Goal: Feedback & Contribution: Submit feedback/report problem

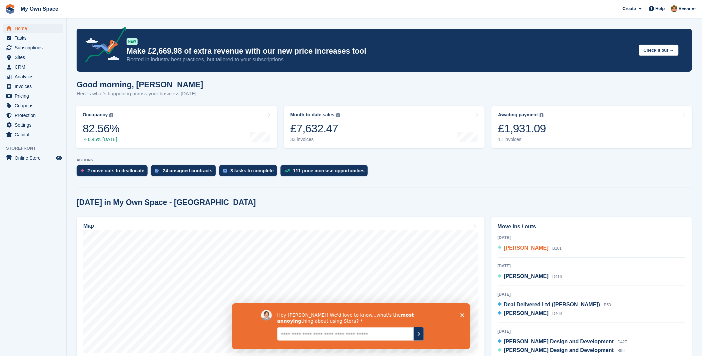
click at [511, 247] on span "[PERSON_NAME]" at bounding box center [526, 248] width 45 height 6
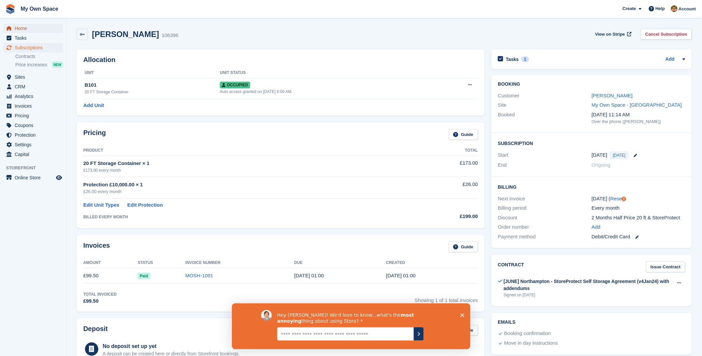
click at [30, 26] on span "Home" at bounding box center [35, 28] width 40 height 9
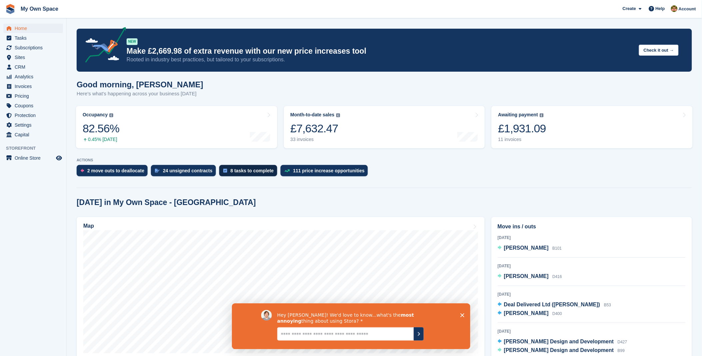
click at [238, 165] on div "ACTIONS 2 move outs to deallocate 24 unsigned contracts 8 tasks to complete 111…" at bounding box center [385, 169] width 616 height 22
click at [239, 170] on div "8 tasks to complete" at bounding box center [252, 170] width 43 height 5
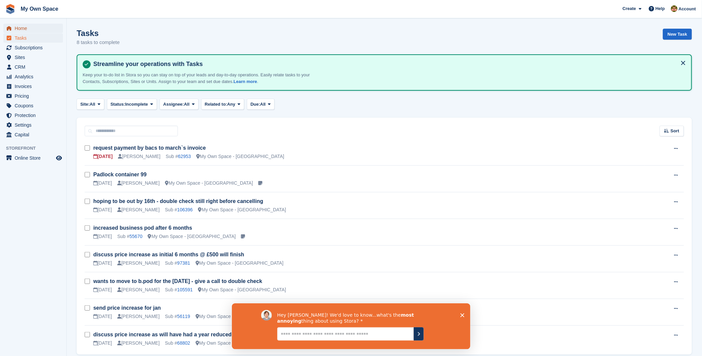
click at [19, 28] on span "Home" at bounding box center [35, 28] width 40 height 9
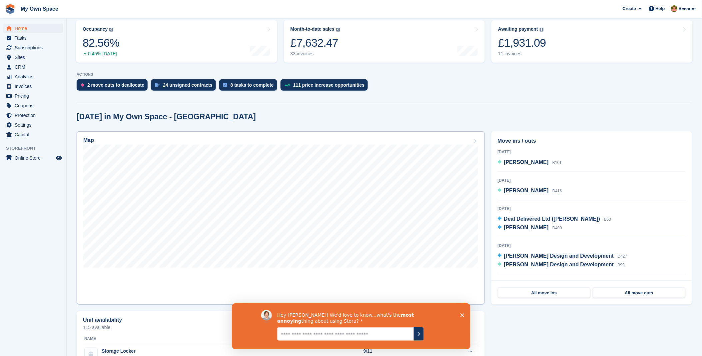
scroll to position [111, 0]
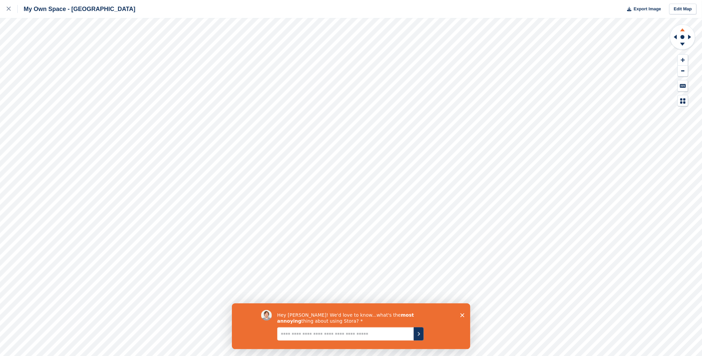
click at [679, 29] on icon at bounding box center [682, 29] width 17 height 8
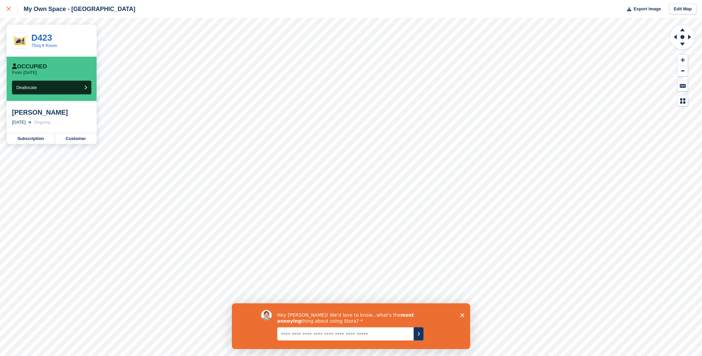
click at [11, 9] on div at bounding box center [12, 9] width 11 height 8
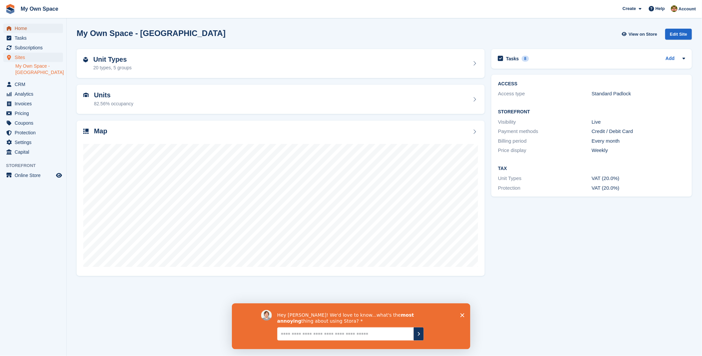
click at [25, 30] on span "Home" at bounding box center [35, 28] width 40 height 9
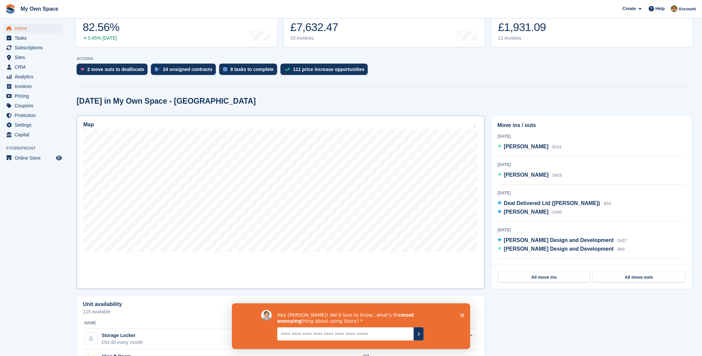
scroll to position [111, 0]
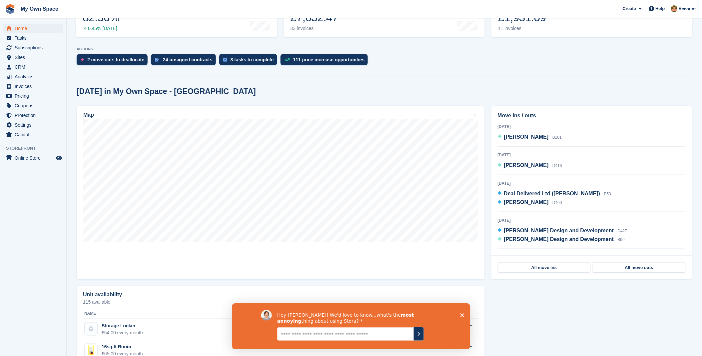
click at [463, 317] on icon "Close survey" at bounding box center [462, 315] width 4 height 4
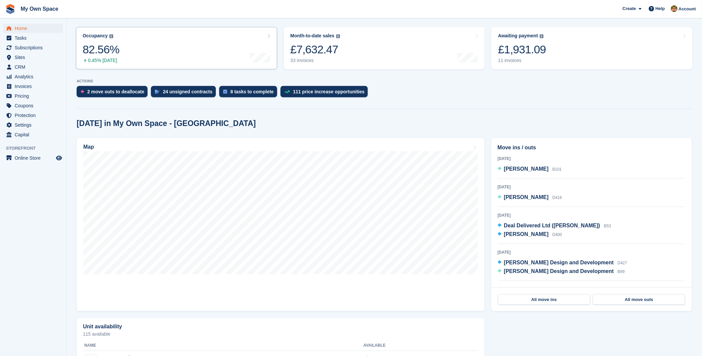
scroll to position [0, 0]
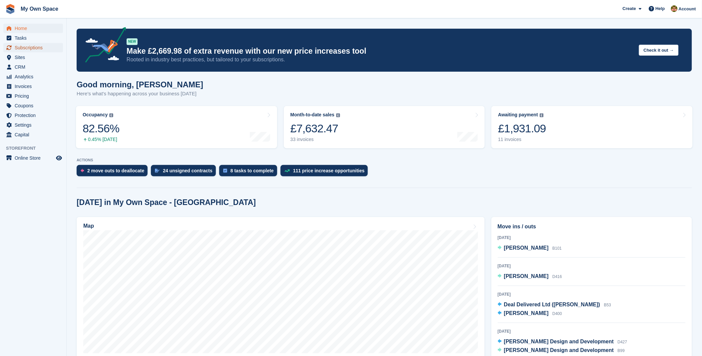
click at [34, 49] on span "Subscriptions" at bounding box center [35, 47] width 40 height 9
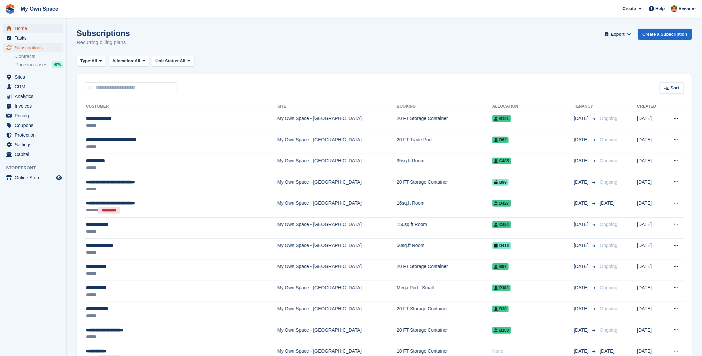
click at [24, 28] on span "Home" at bounding box center [35, 28] width 40 height 9
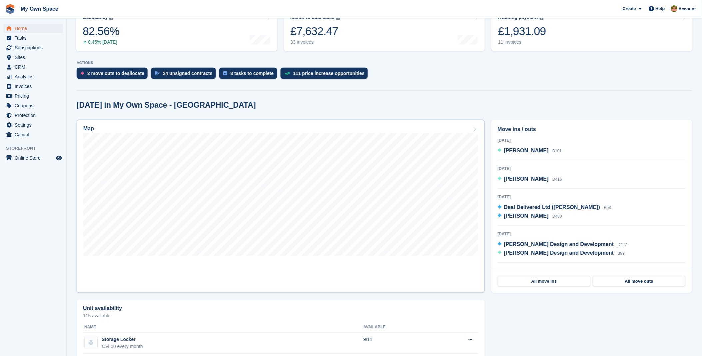
scroll to position [111, 0]
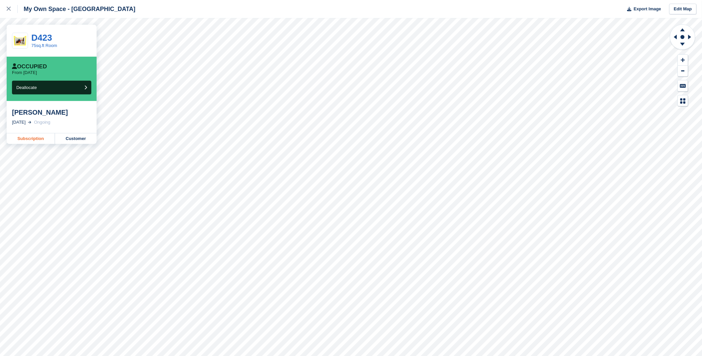
click at [37, 139] on link "Subscription" at bounding box center [31, 138] width 48 height 11
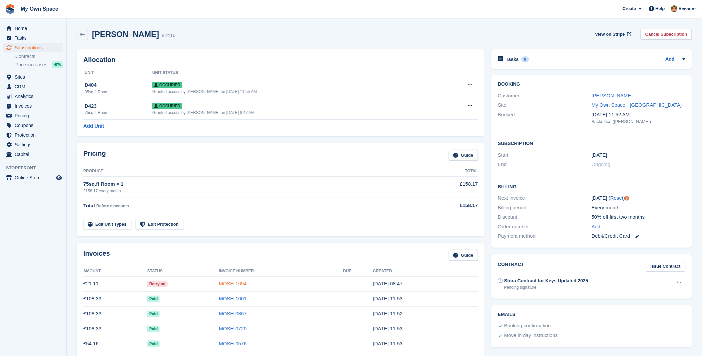
click at [224, 285] on link "MOSH-1094" at bounding box center [233, 284] width 28 height 6
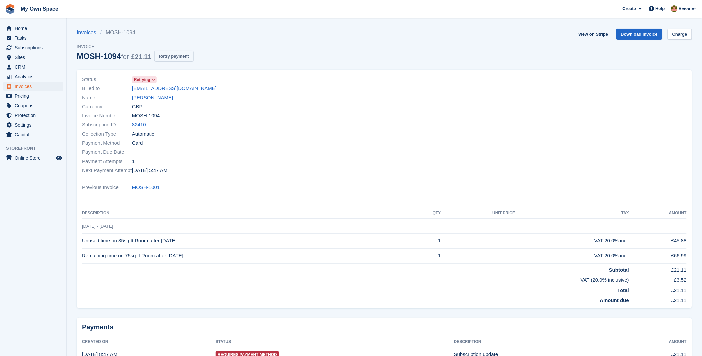
click at [179, 58] on button "Retry payment" at bounding box center [173, 56] width 39 height 11
click at [27, 86] on span "Invoices" at bounding box center [35, 86] width 40 height 9
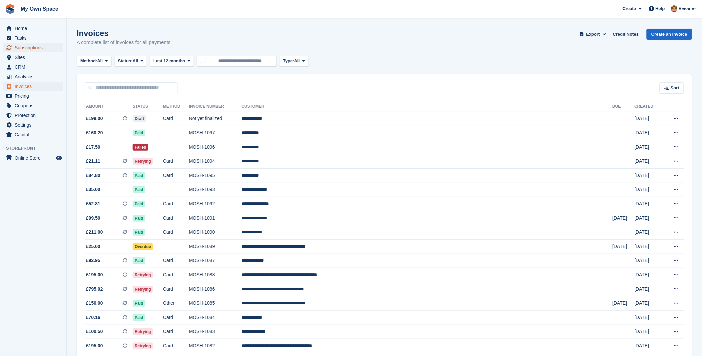
click at [35, 48] on span "Subscriptions" at bounding box center [35, 47] width 40 height 9
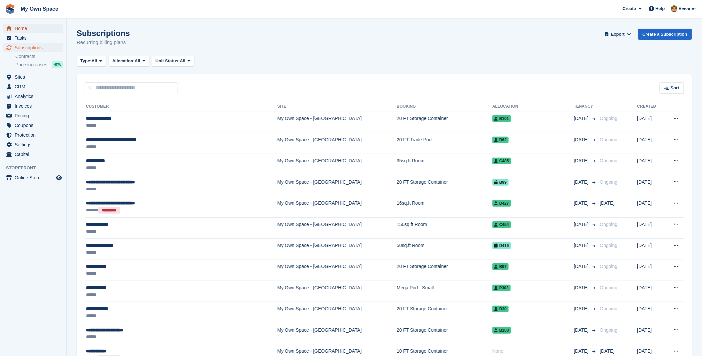
click at [29, 27] on span "Home" at bounding box center [35, 28] width 40 height 9
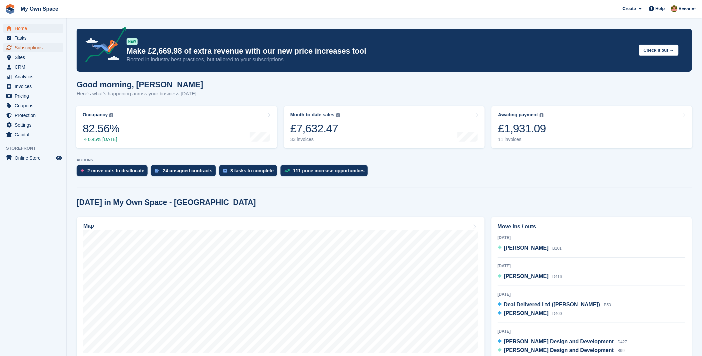
click at [35, 48] on span "Subscriptions" at bounding box center [35, 47] width 40 height 9
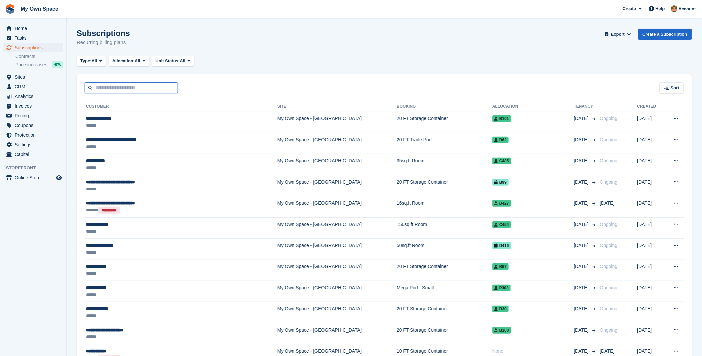
click at [128, 87] on input "text" at bounding box center [131, 87] width 93 height 11
type input "****"
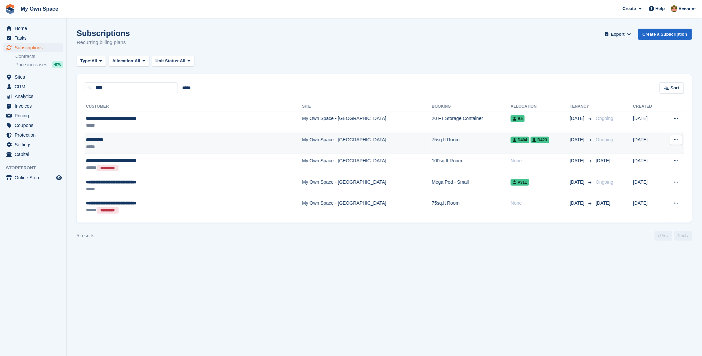
click at [108, 142] on div "**********" at bounding box center [156, 139] width 140 height 7
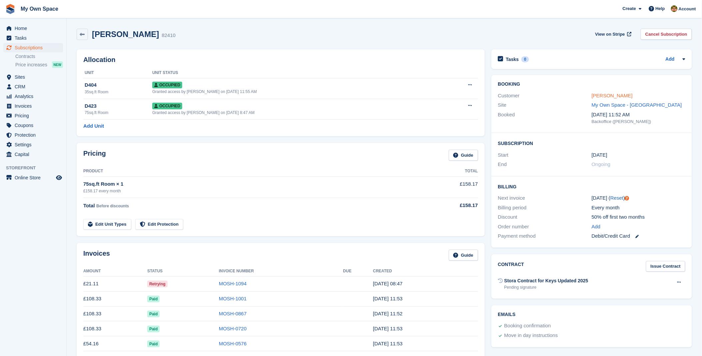
click at [604, 98] on link "[PERSON_NAME]" at bounding box center [612, 96] width 41 height 6
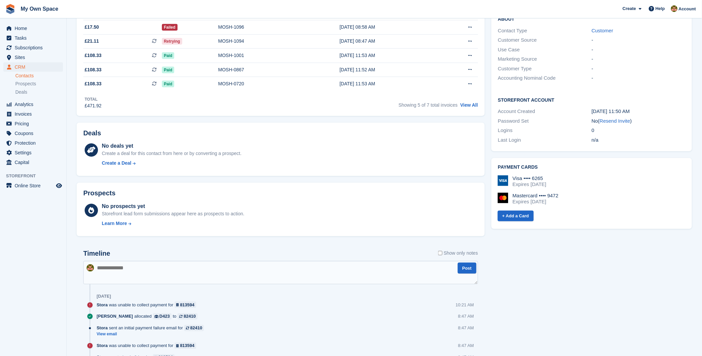
scroll to position [111, 0]
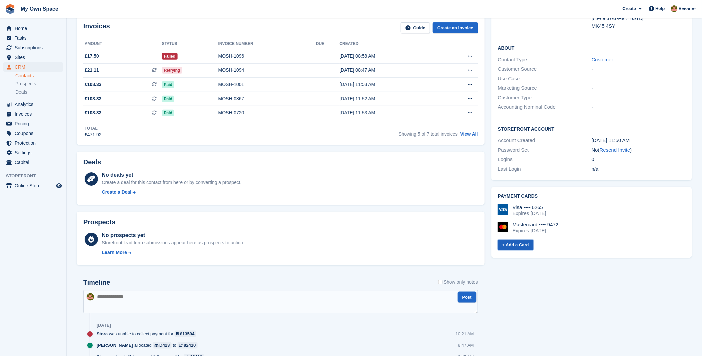
click at [518, 245] on link "+ Add a Card" at bounding box center [516, 245] width 36 height 11
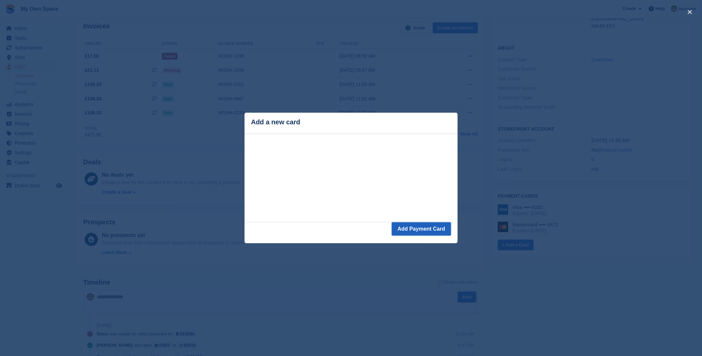
click at [404, 230] on button "Add Payment Card" at bounding box center [421, 228] width 59 height 13
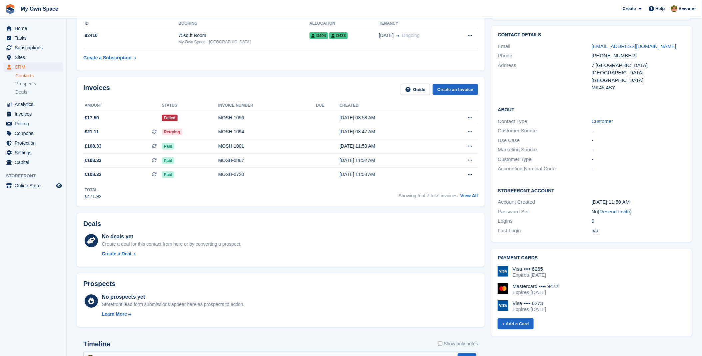
scroll to position [37, 0]
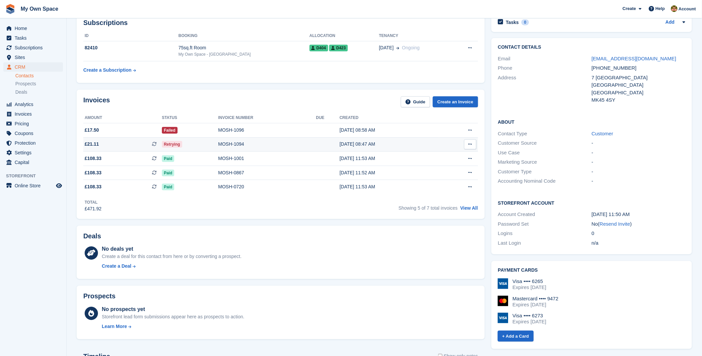
click at [208, 145] on div "Retrying" at bounding box center [190, 144] width 56 height 7
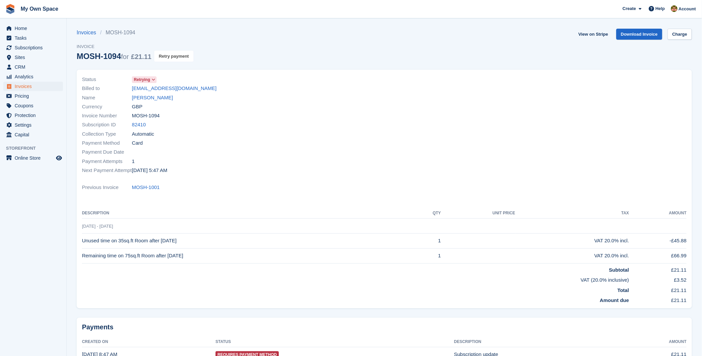
click at [184, 55] on button "Retry payment" at bounding box center [173, 56] width 39 height 11
click at [35, 28] on span "Home" at bounding box center [35, 28] width 40 height 9
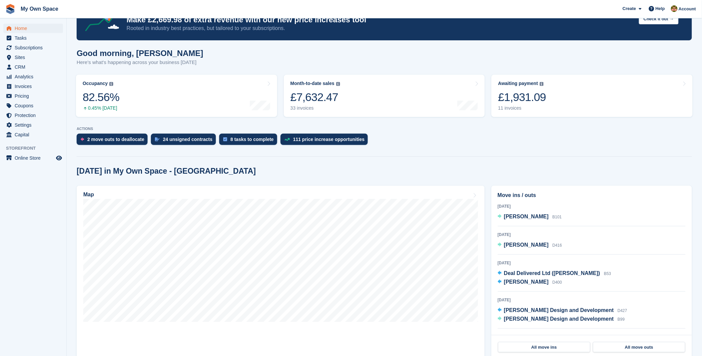
scroll to position [74, 0]
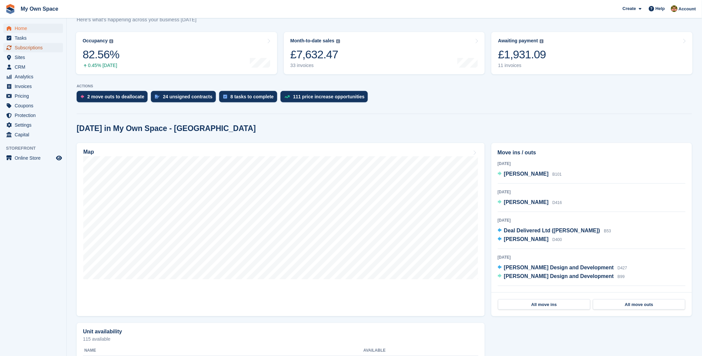
click at [38, 46] on span "Subscriptions" at bounding box center [35, 47] width 40 height 9
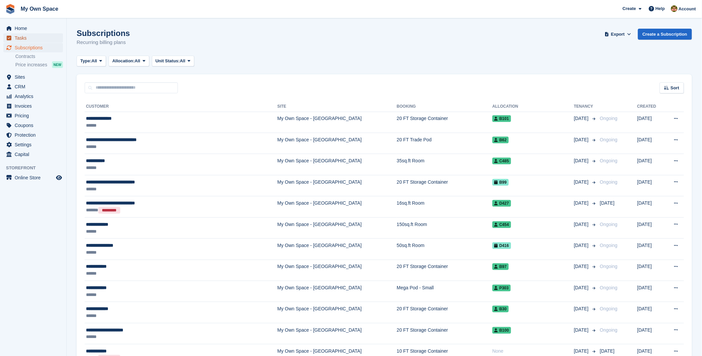
click at [27, 34] on span "Tasks" at bounding box center [35, 37] width 40 height 9
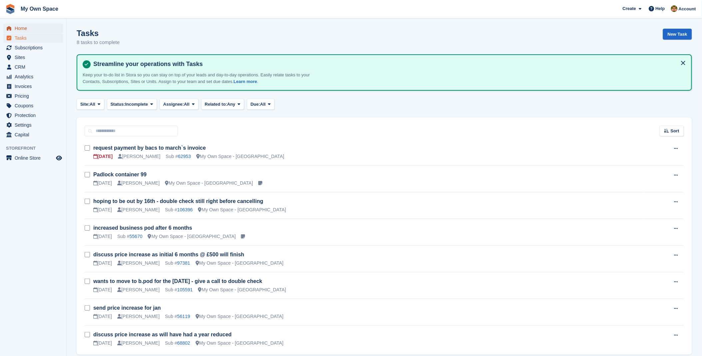
click at [22, 29] on span "Home" at bounding box center [35, 28] width 40 height 9
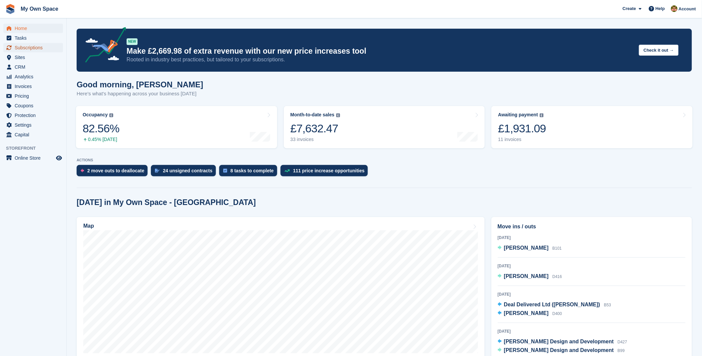
click at [24, 48] on span "Subscriptions" at bounding box center [35, 47] width 40 height 9
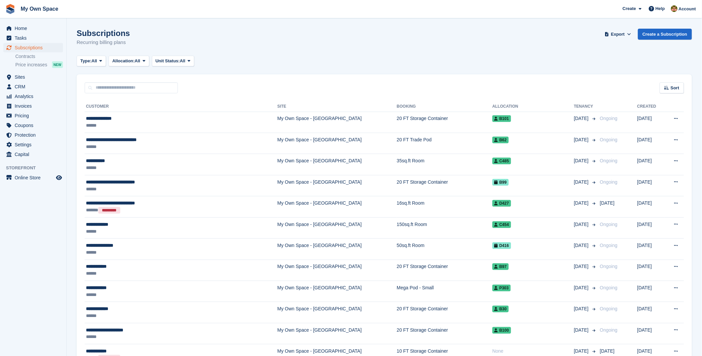
click at [107, 84] on input "text" at bounding box center [131, 87] width 93 height 11
type input "****"
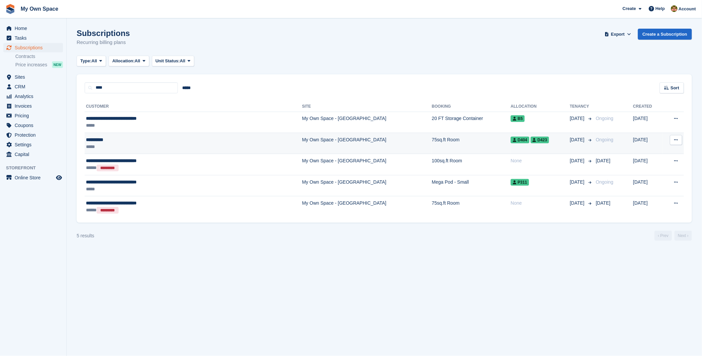
click at [108, 142] on div "**********" at bounding box center [156, 139] width 140 height 7
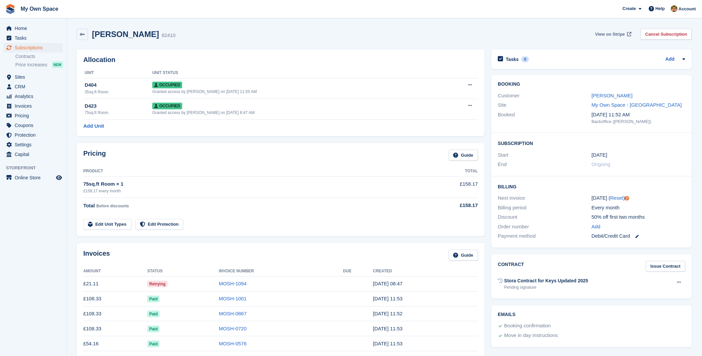
click at [611, 35] on span "View on Stripe" at bounding box center [611, 34] width 30 height 7
click at [235, 285] on link "MOSH-1094" at bounding box center [233, 284] width 28 height 6
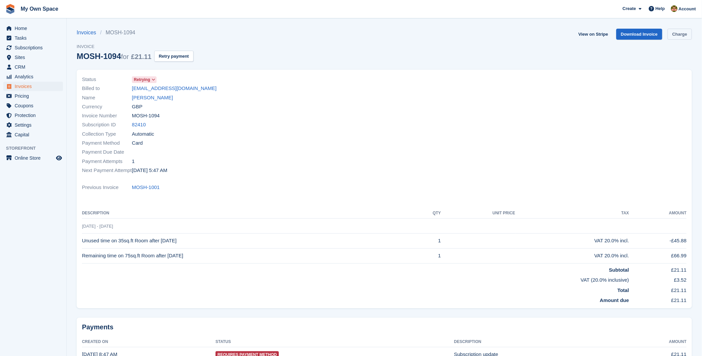
click at [681, 35] on link "Charge" at bounding box center [680, 34] width 24 height 11
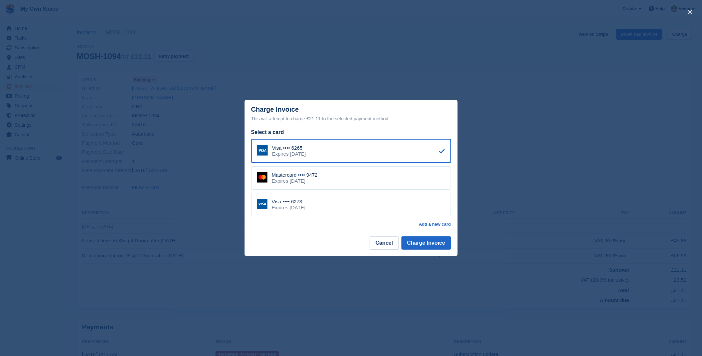
click at [301, 208] on div "Expires September 2029" at bounding box center [289, 208] width 34 height 6
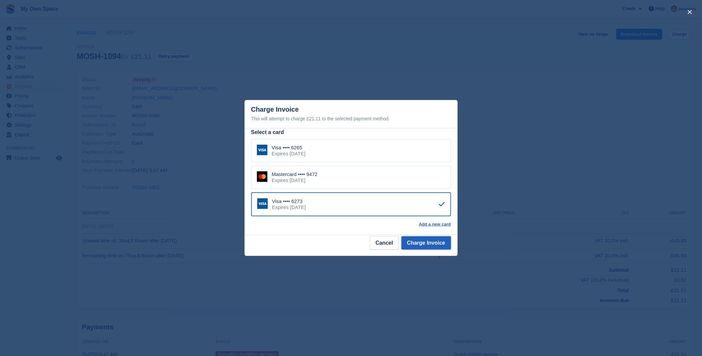
click at [436, 245] on button "Charge Invoice" at bounding box center [427, 242] width 50 height 13
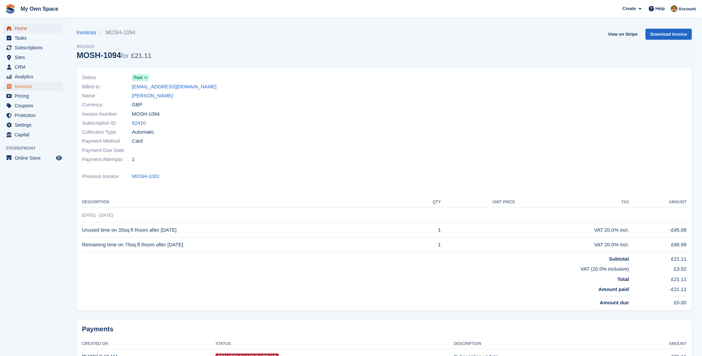
click at [25, 28] on span "Home" at bounding box center [35, 28] width 40 height 9
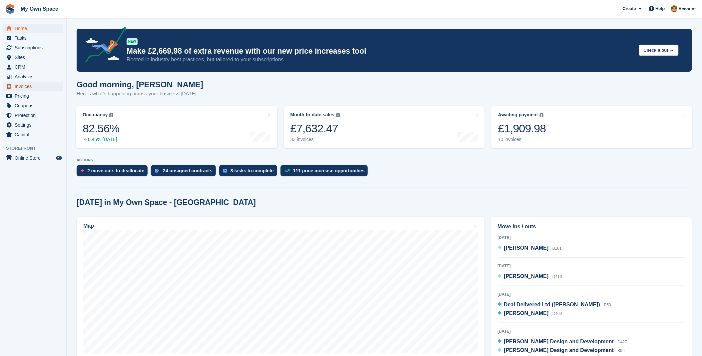
click at [24, 84] on span "Invoices" at bounding box center [35, 86] width 40 height 9
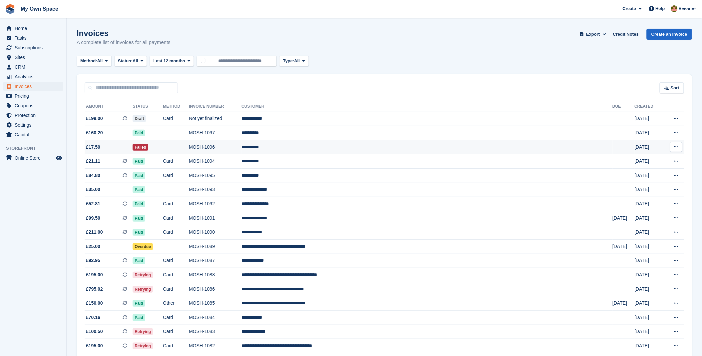
click at [343, 148] on td "**********" at bounding box center [427, 147] width 371 height 14
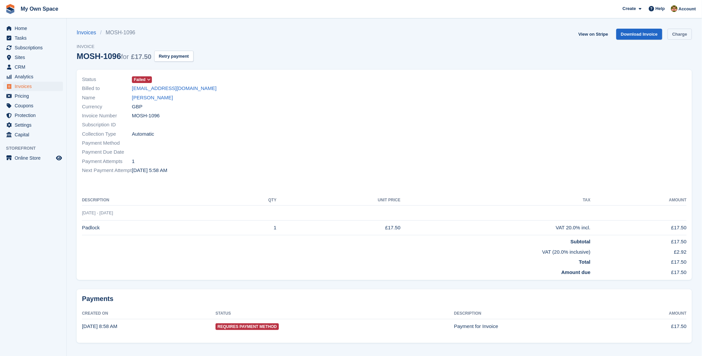
click at [678, 30] on link "Charge" at bounding box center [680, 34] width 24 height 11
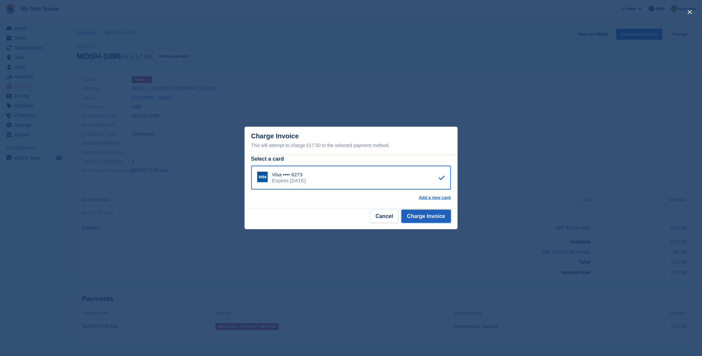
click at [440, 215] on button "Charge Invoice" at bounding box center [427, 216] width 50 height 13
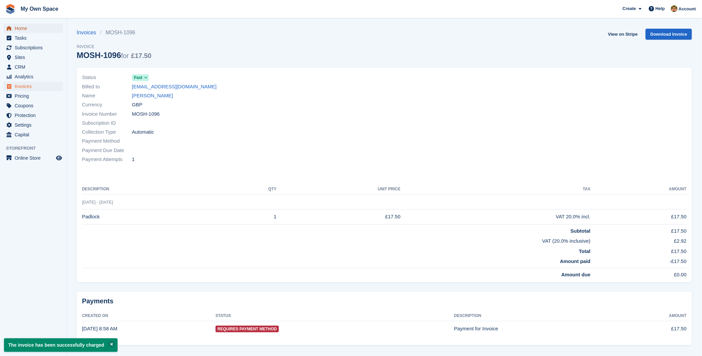
click at [27, 28] on span "Home" at bounding box center [35, 28] width 40 height 9
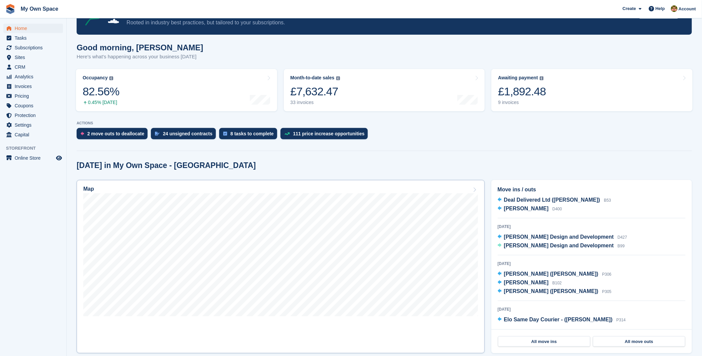
scroll to position [74, 0]
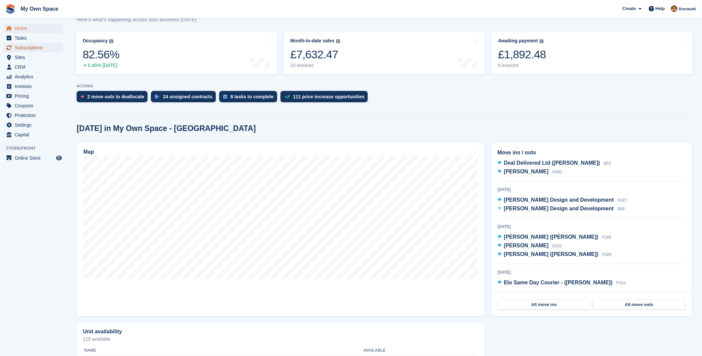
click at [28, 49] on span "Subscriptions" at bounding box center [35, 47] width 40 height 9
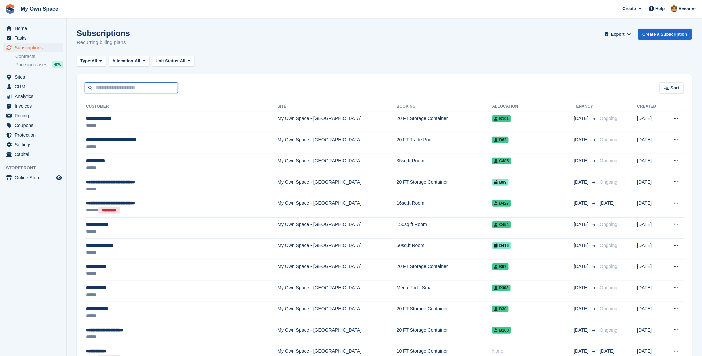
click at [158, 91] on input "text" at bounding box center [131, 87] width 93 height 11
type input "****"
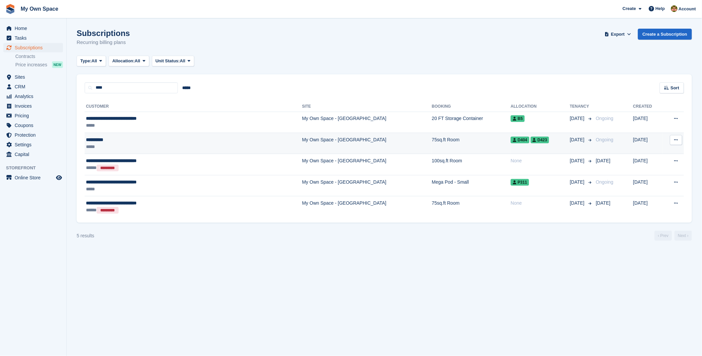
click at [106, 138] on div "**********" at bounding box center [156, 139] width 140 height 7
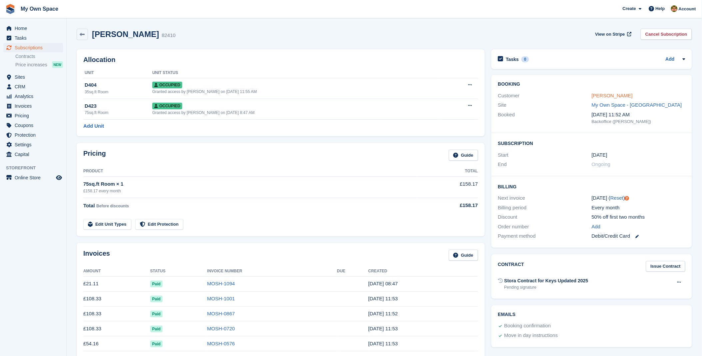
click at [610, 97] on link "Gary Smith" at bounding box center [612, 96] width 41 height 6
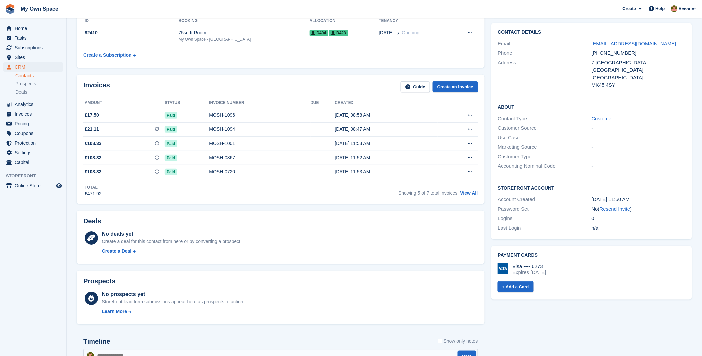
scroll to position [74, 0]
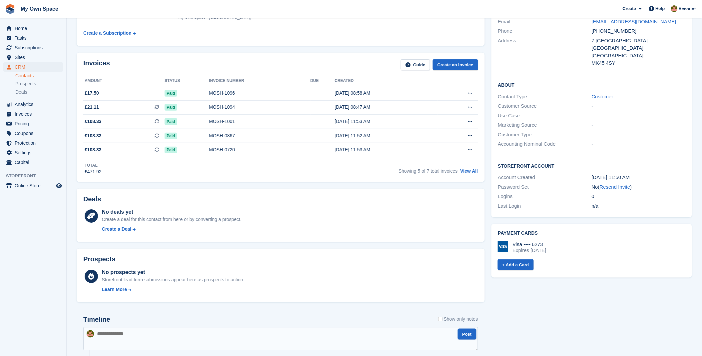
drag, startPoint x: 576, startPoint y: 249, endPoint x: 463, endPoint y: 243, distance: 113.1
click at [463, 243] on div "Subscriptions ID Booking Allocation Tenancy 82410 75sq.ft Room My Own Space - N…" at bounding box center [384, 312] width 622 height 680
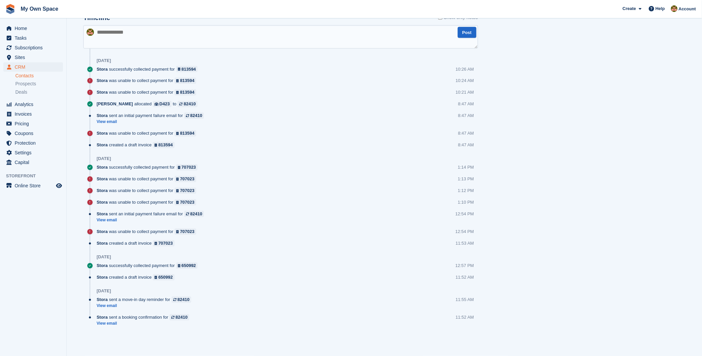
click at [588, 255] on div "Tasks 0 Add No tasks related to Gary Smith Contact Details Email garybmw32@iclo…" at bounding box center [591, 10] width 207 height 680
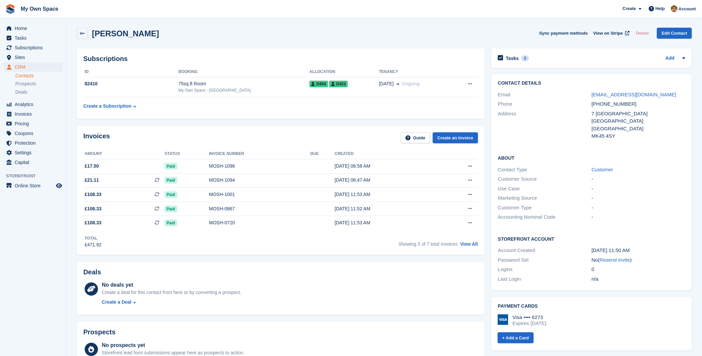
scroll to position [0, 0]
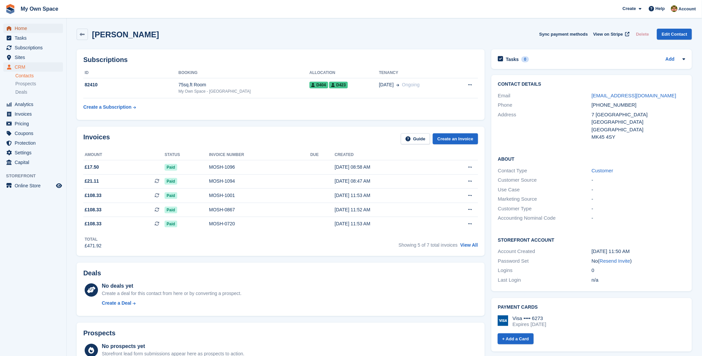
click at [21, 25] on span "Home" at bounding box center [35, 28] width 40 height 9
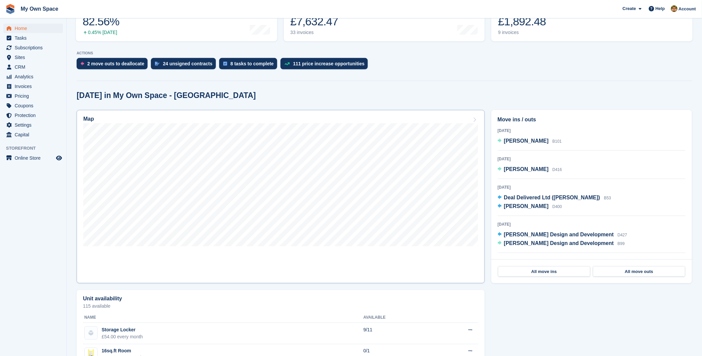
scroll to position [74, 0]
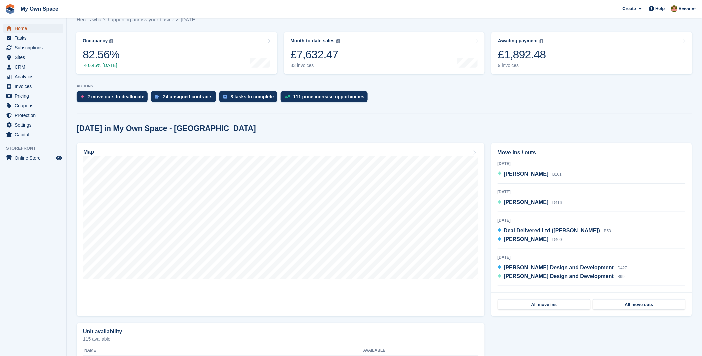
click at [23, 30] on span "Home" at bounding box center [35, 28] width 40 height 9
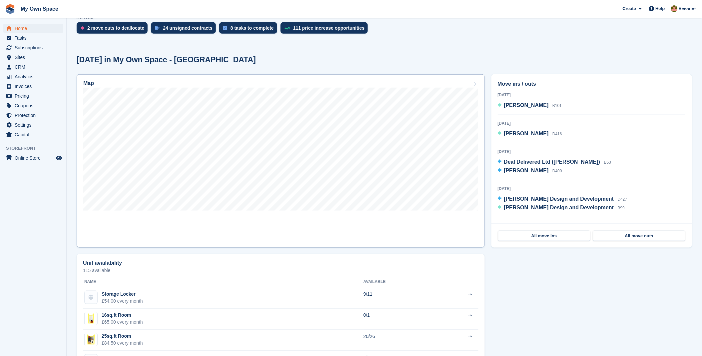
scroll to position [0, 0]
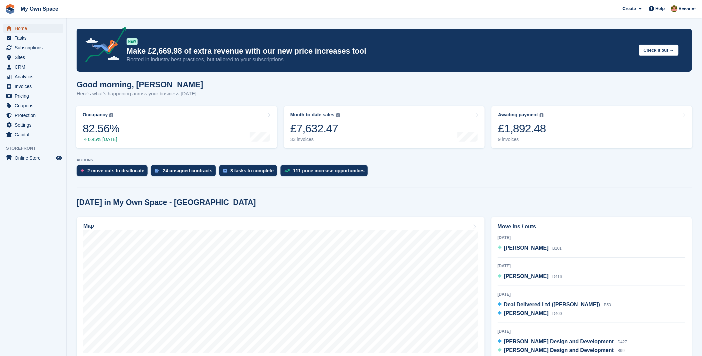
click at [24, 25] on span "Home" at bounding box center [35, 28] width 40 height 9
click at [23, 25] on span "Home" at bounding box center [35, 28] width 40 height 9
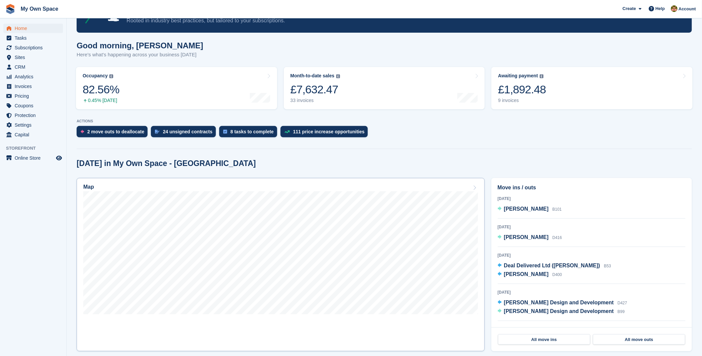
scroll to position [74, 0]
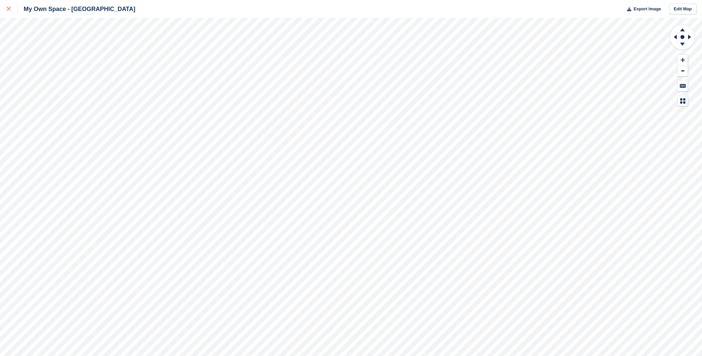
click at [8, 8] on icon at bounding box center [9, 9] width 4 height 4
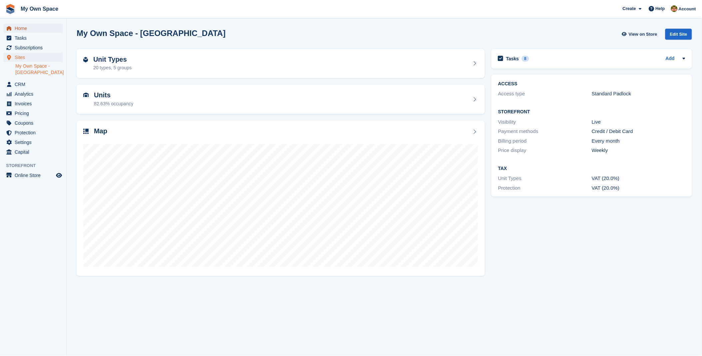
click at [26, 26] on span "Home" at bounding box center [35, 28] width 40 height 9
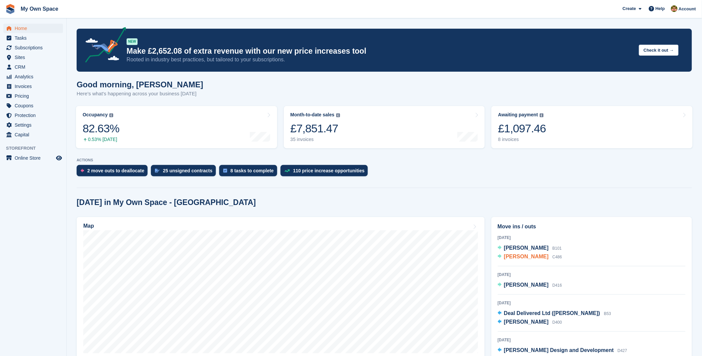
click at [524, 259] on span "[PERSON_NAME]" at bounding box center [526, 257] width 45 height 6
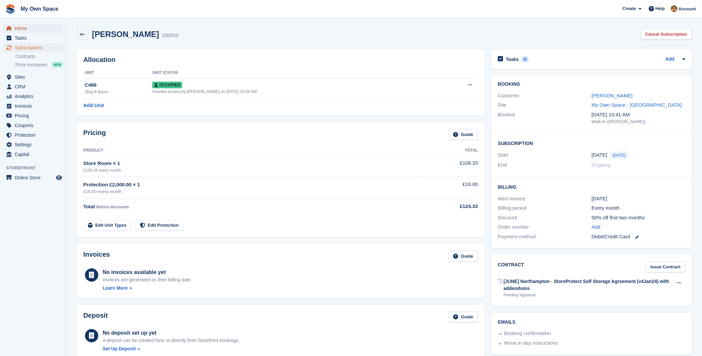
click at [34, 30] on span "Home" at bounding box center [35, 28] width 40 height 9
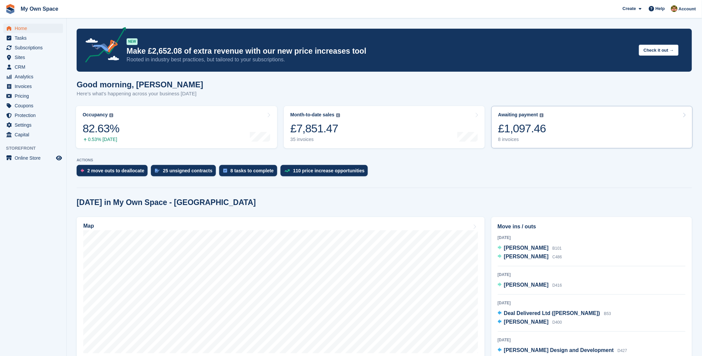
click at [539, 135] on div "£1,097.46" at bounding box center [522, 129] width 48 height 14
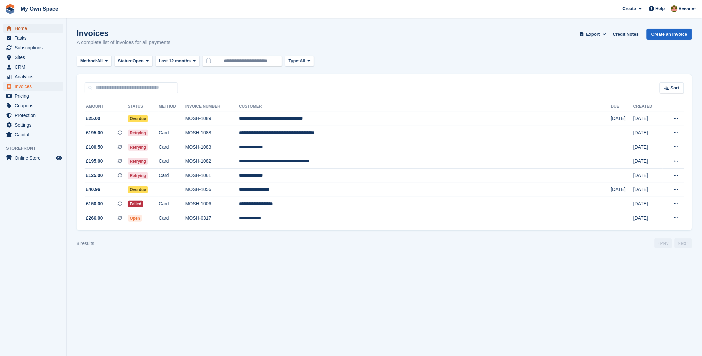
click at [19, 27] on span "Home" at bounding box center [35, 28] width 40 height 9
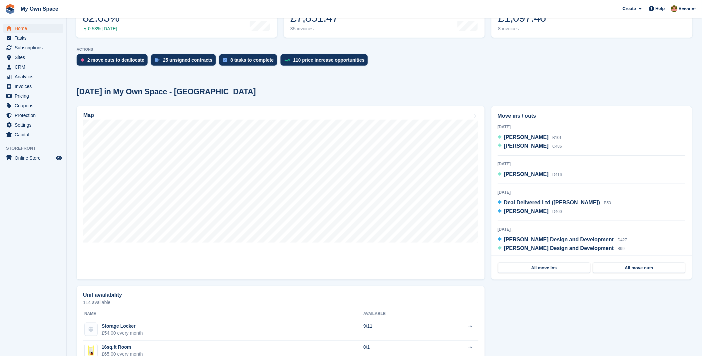
scroll to position [111, 0]
click at [528, 175] on span "[PERSON_NAME]" at bounding box center [526, 174] width 45 height 6
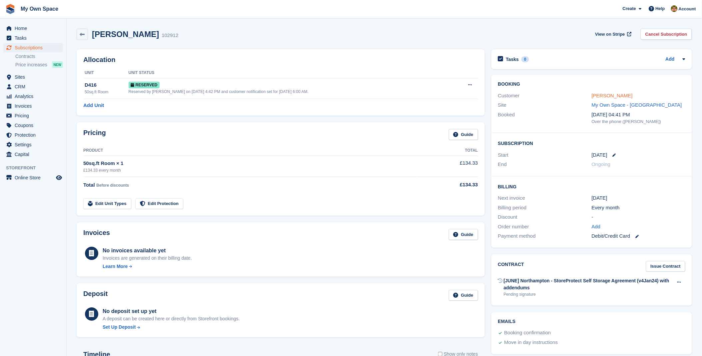
click at [608, 94] on link "[PERSON_NAME]" at bounding box center [612, 96] width 41 height 6
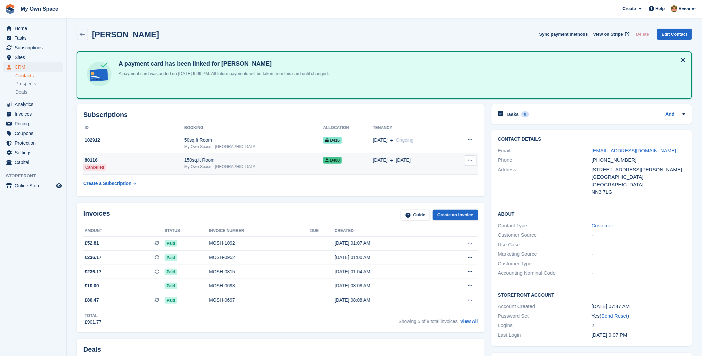
click at [265, 169] on td "150sq.ft Room My Own Space - [GEOGRAPHIC_DATA]" at bounding box center [253, 163] width 139 height 21
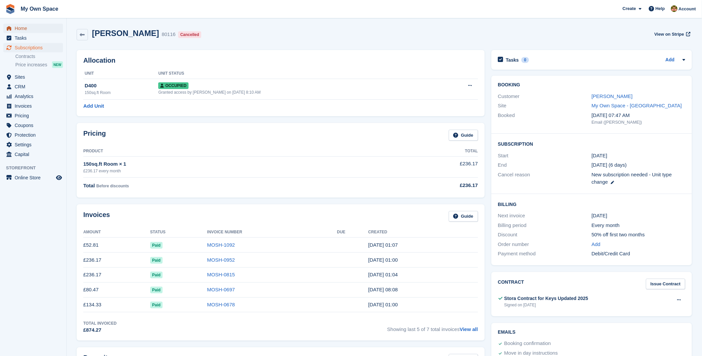
click at [24, 27] on span "Home" at bounding box center [35, 28] width 40 height 9
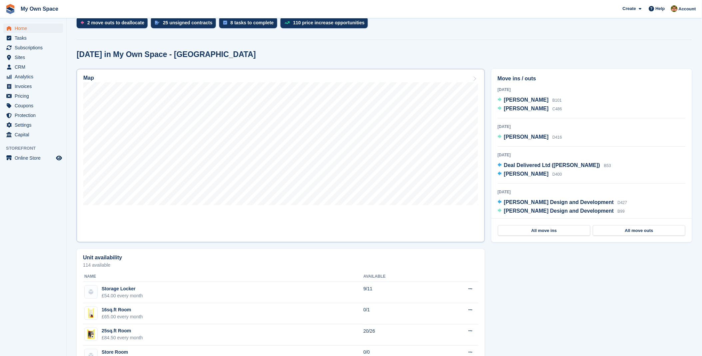
scroll to position [111, 0]
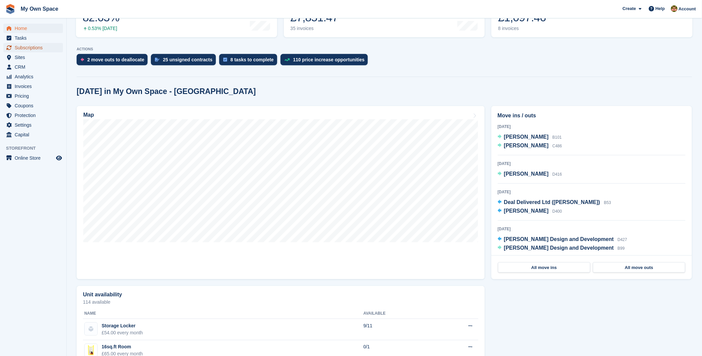
click at [42, 49] on span "Subscriptions" at bounding box center [35, 47] width 40 height 9
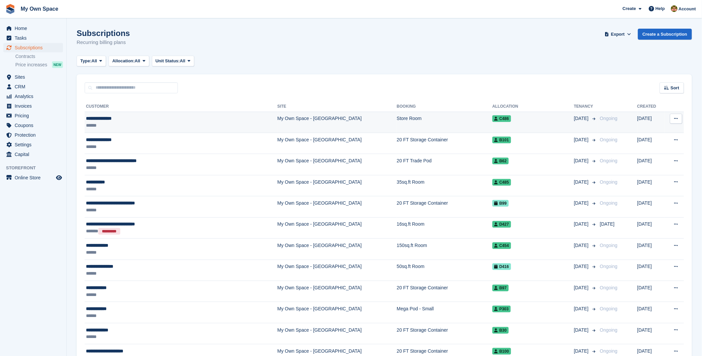
click at [106, 117] on div "**********" at bounding box center [153, 118] width 135 height 7
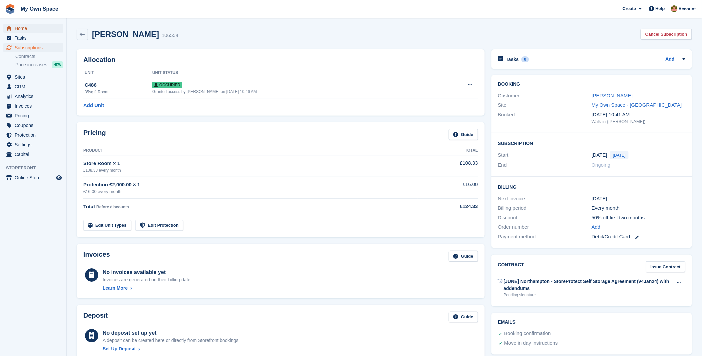
click at [31, 30] on span "Home" at bounding box center [35, 28] width 40 height 9
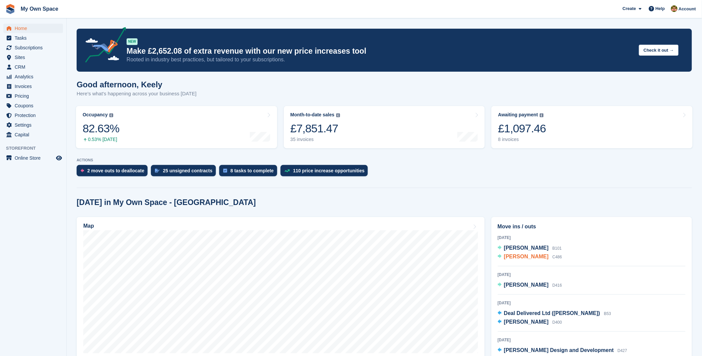
click at [530, 256] on span "[PERSON_NAME]" at bounding box center [526, 257] width 45 height 6
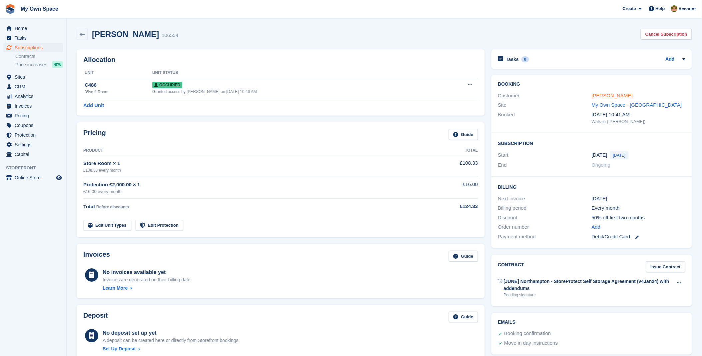
click at [601, 93] on link "[PERSON_NAME]" at bounding box center [612, 96] width 41 height 6
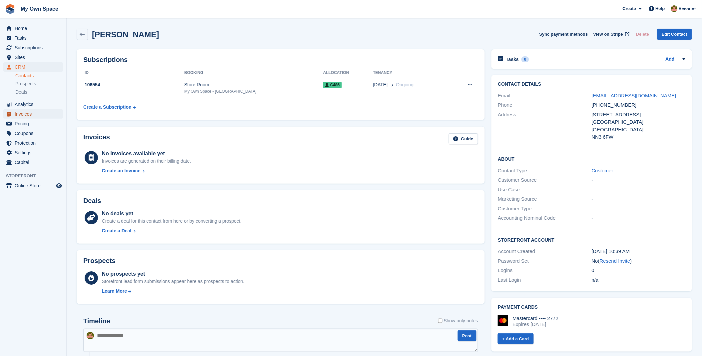
click at [22, 114] on span "Invoices" at bounding box center [35, 113] width 40 height 9
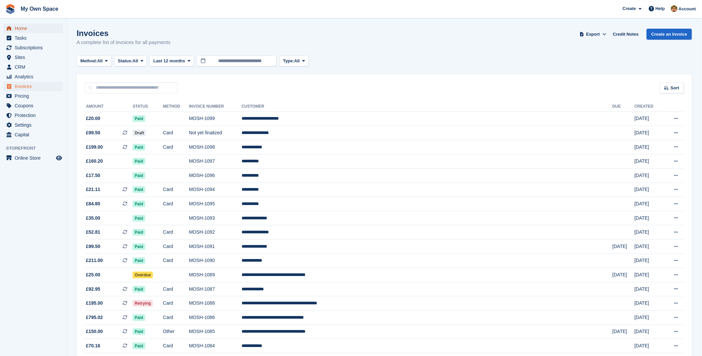
click at [18, 31] on span "Home" at bounding box center [35, 28] width 40 height 9
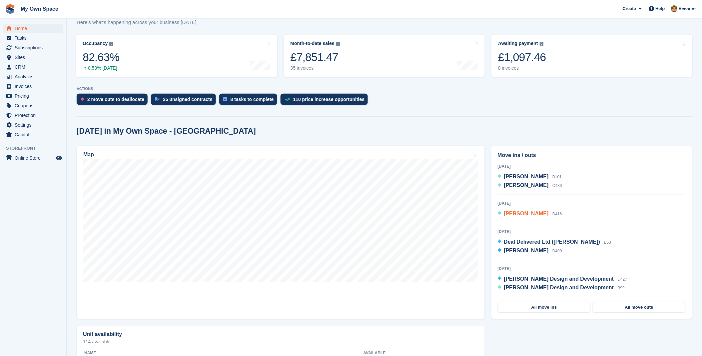
scroll to position [74, 0]
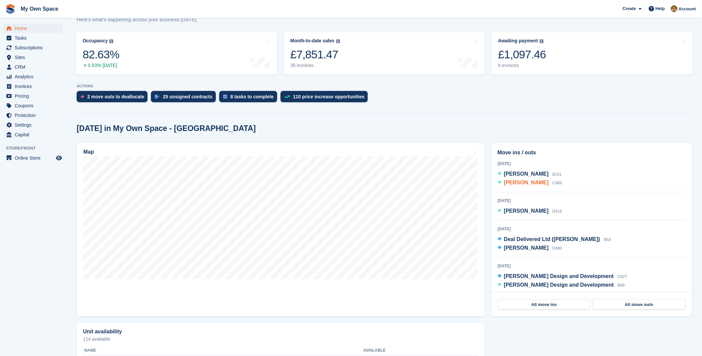
click at [519, 184] on span "[PERSON_NAME]" at bounding box center [526, 183] width 45 height 6
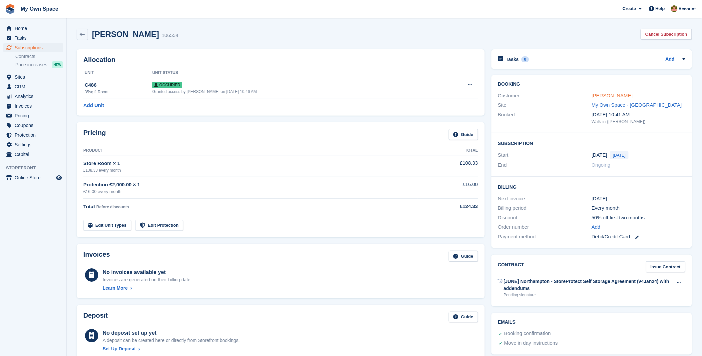
click at [611, 94] on link "[PERSON_NAME]" at bounding box center [612, 96] width 41 height 6
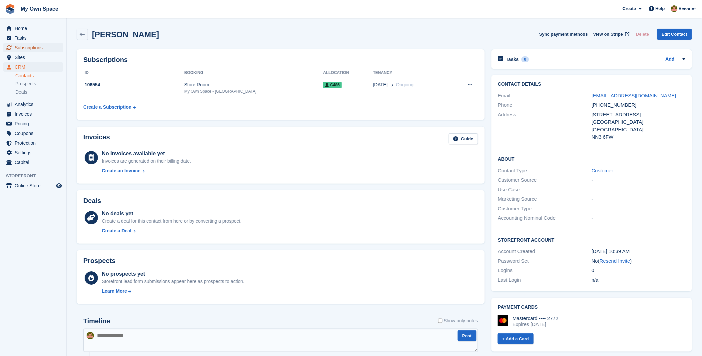
click at [17, 49] on span "Subscriptions" at bounding box center [35, 47] width 40 height 9
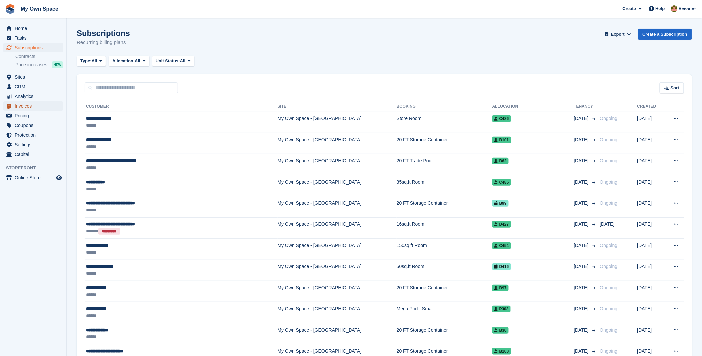
click at [24, 108] on span "Invoices" at bounding box center [35, 105] width 40 height 9
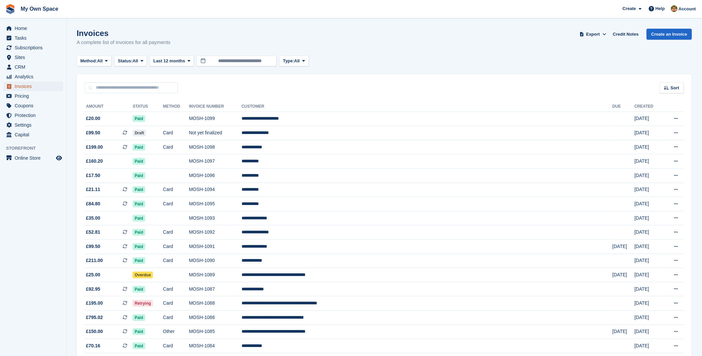
click at [35, 90] on span "Invoices" at bounding box center [35, 86] width 40 height 9
click at [27, 28] on span "Home" at bounding box center [35, 28] width 40 height 9
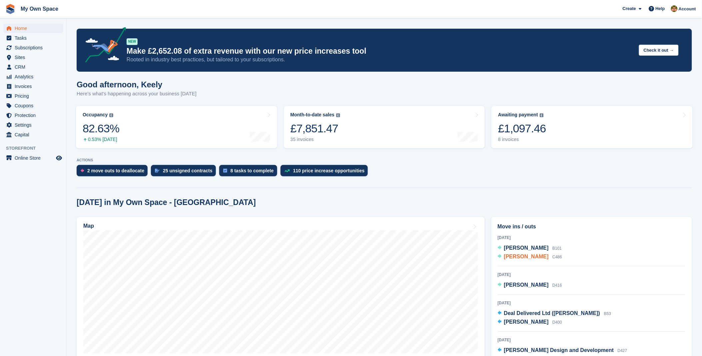
click at [514, 255] on span "[PERSON_NAME]" at bounding box center [526, 257] width 45 height 6
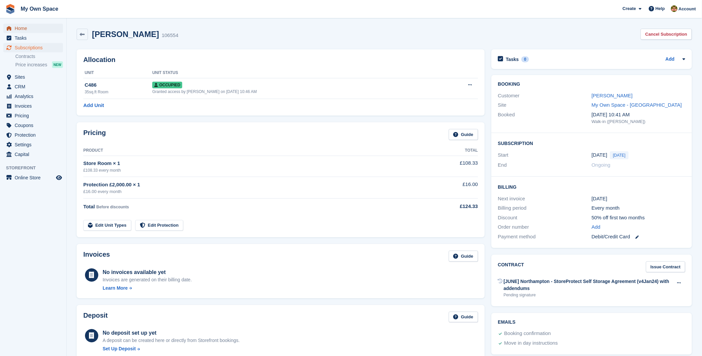
click at [24, 27] on span "Home" at bounding box center [35, 28] width 40 height 9
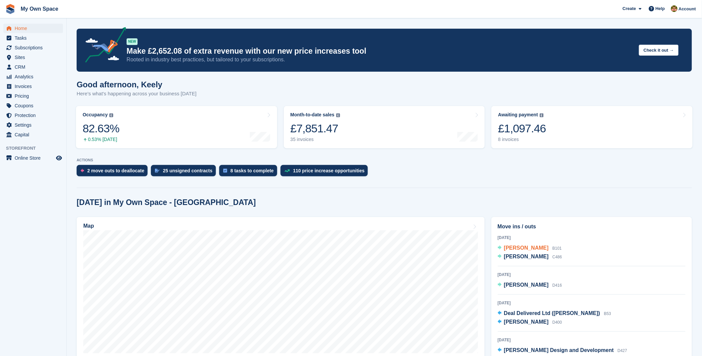
click at [527, 245] on span "[PERSON_NAME]" at bounding box center [526, 248] width 45 height 6
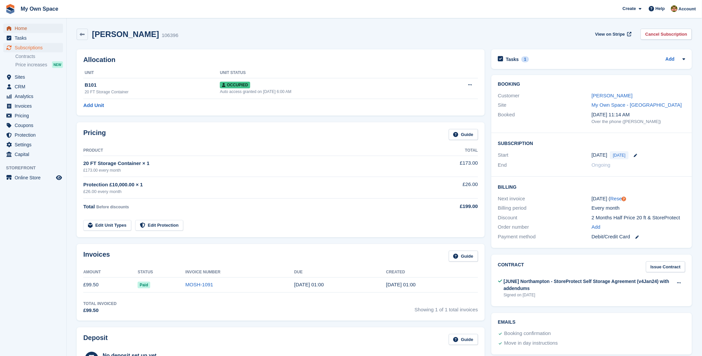
click at [29, 31] on span "Home" at bounding box center [35, 28] width 40 height 9
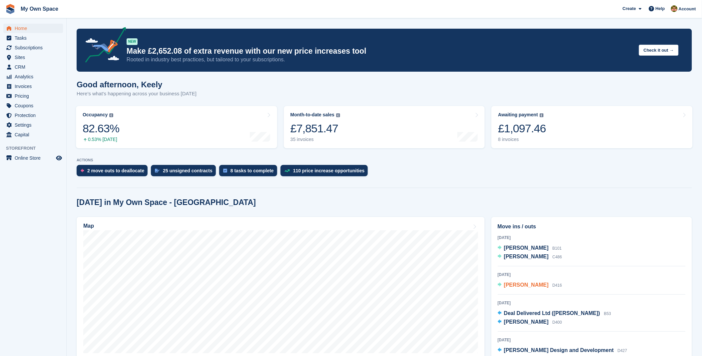
click at [535, 287] on span "[PERSON_NAME]" at bounding box center [526, 285] width 45 height 6
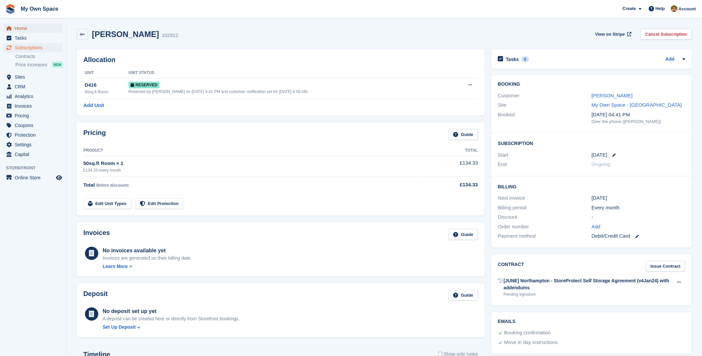
click at [25, 29] on span "Home" at bounding box center [35, 28] width 40 height 9
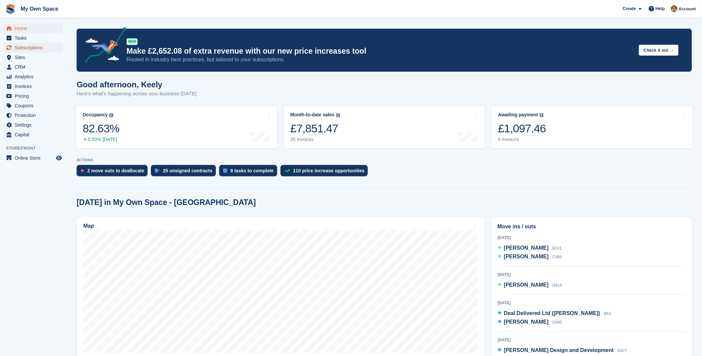
click at [35, 51] on span "Subscriptions" at bounding box center [35, 47] width 40 height 9
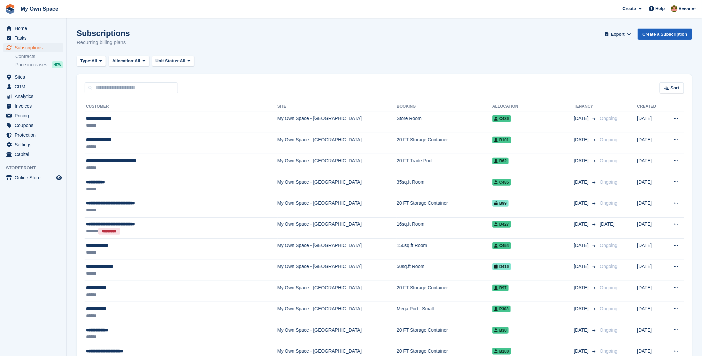
click at [656, 38] on link "Create a Subscription" at bounding box center [665, 34] width 54 height 11
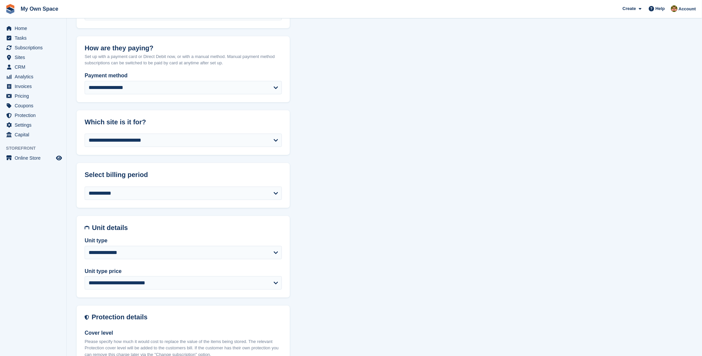
scroll to position [148, 0]
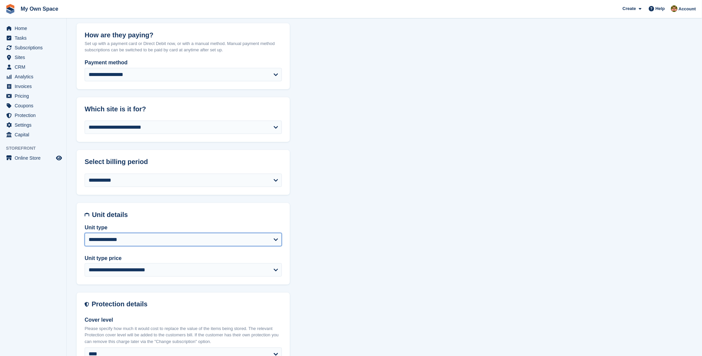
click at [159, 242] on select "**********" at bounding box center [183, 239] width 197 height 13
select select "*****"
click at [85, 233] on select "**********" at bounding box center [183, 239] width 197 height 13
select select
select select "**********"
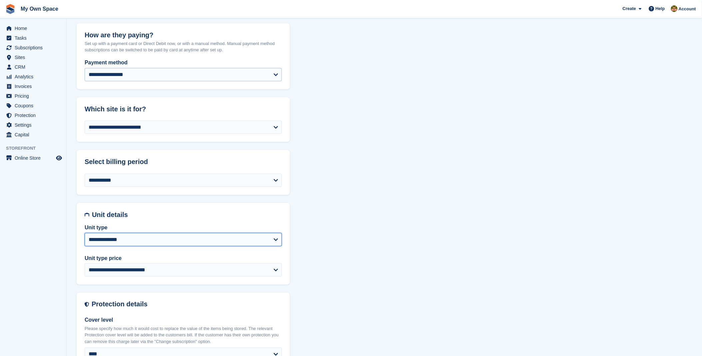
select select "****"
select select "*"
select select "*****"
select select
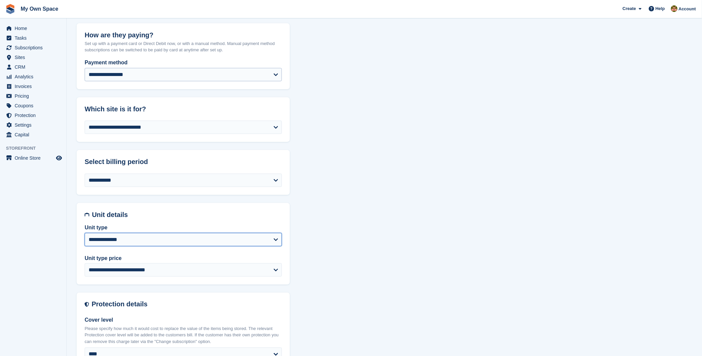
select select "***"
click at [162, 239] on select "**********" at bounding box center [183, 239] width 197 height 13
select select "*****"
click at [85, 233] on select "**********" at bounding box center [183, 239] width 197 height 13
select select
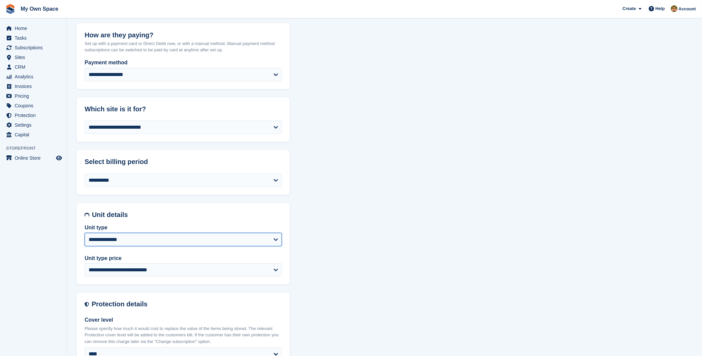
select select "**********"
select select "****"
select select "*"
select select "*****"
select select
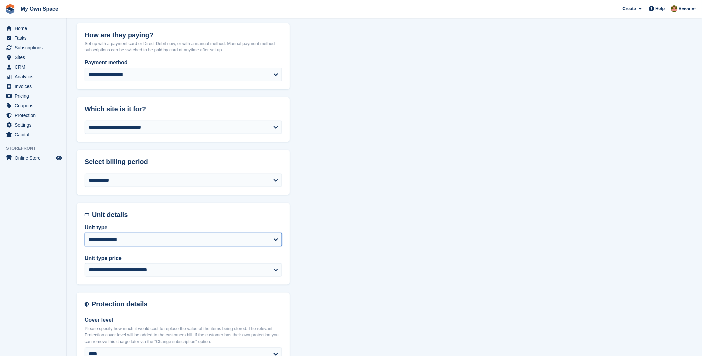
select select
click at [19, 29] on span "Home" at bounding box center [35, 28] width 40 height 9
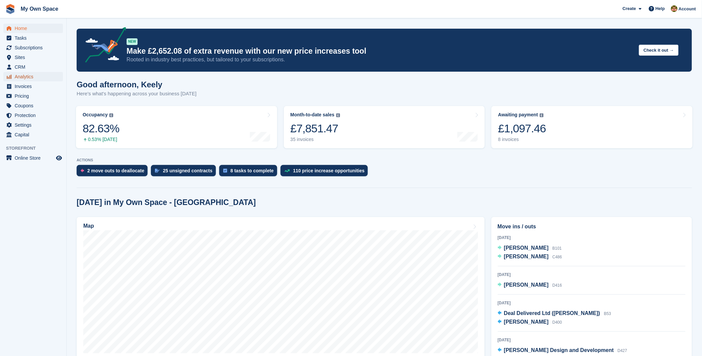
click at [27, 77] on span "Analytics" at bounding box center [35, 76] width 40 height 9
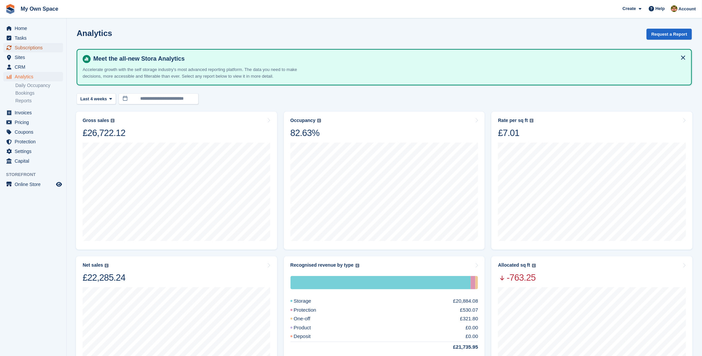
click at [28, 51] on span "Subscriptions" at bounding box center [35, 47] width 40 height 9
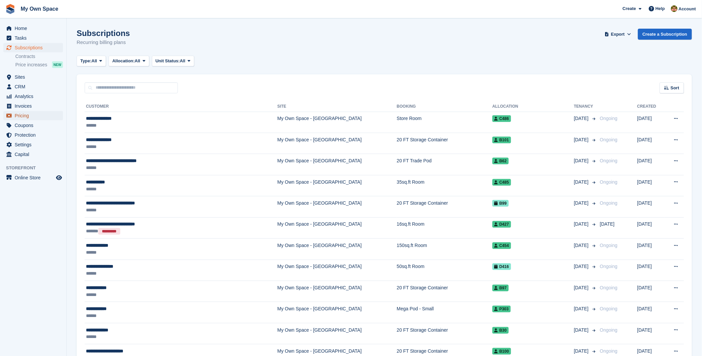
click at [26, 115] on span "Pricing" at bounding box center [35, 115] width 40 height 9
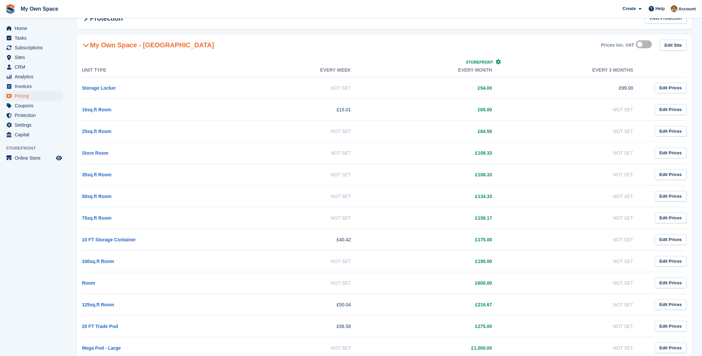
scroll to position [38, 0]
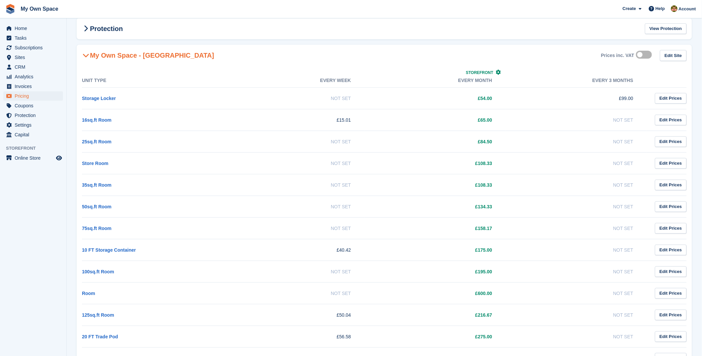
drag, startPoint x: 506, startPoint y: 161, endPoint x: 471, endPoint y: 171, distance: 36.0
click at [471, 171] on tr "Store Room Not Set £108.33 Not Set Edit Prices" at bounding box center [384, 163] width 605 height 22
drag, startPoint x: 471, startPoint y: 171, endPoint x: 444, endPoint y: 161, distance: 28.7
click at [444, 161] on td "£108.33" at bounding box center [435, 163] width 141 height 22
click at [97, 162] on link "Store Room" at bounding box center [95, 163] width 26 height 5
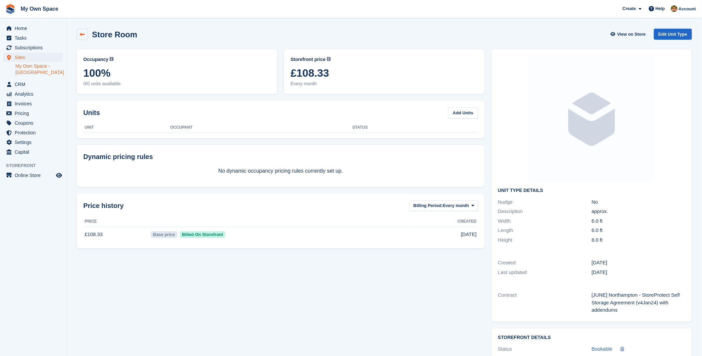
click at [84, 37] on icon at bounding box center [82, 34] width 5 height 5
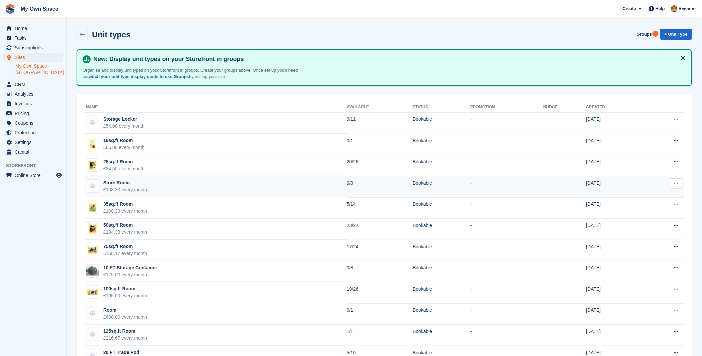
click at [677, 184] on icon at bounding box center [677, 183] width 4 height 4
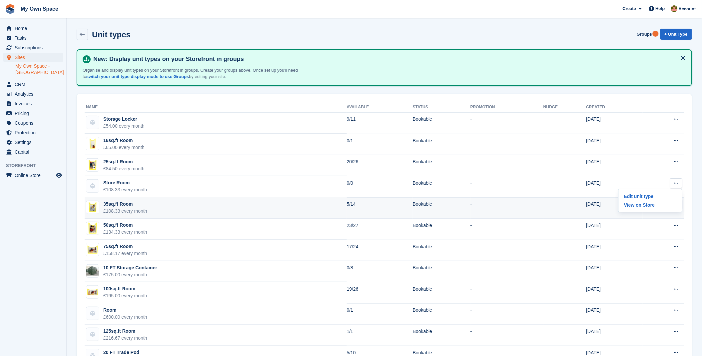
drag, startPoint x: 301, startPoint y: 208, endPoint x: 248, endPoint y: 197, distance: 54.2
click at [298, 208] on td "35sq.ft Room £108.33 every month" at bounding box center [216, 207] width 262 height 21
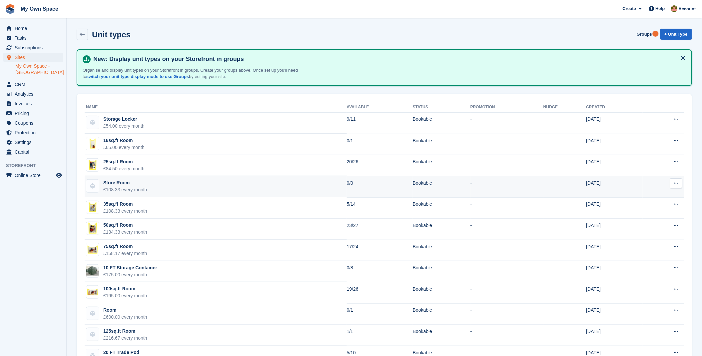
click at [240, 190] on td "Store Room £108.33 every month" at bounding box center [216, 186] width 262 height 21
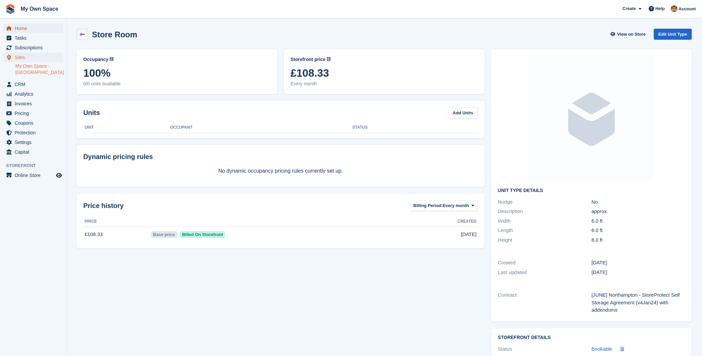
click at [34, 24] on span "Home" at bounding box center [35, 28] width 40 height 9
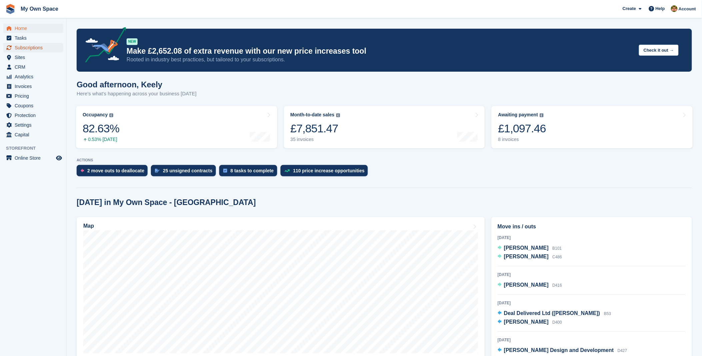
click at [35, 48] on span "Subscriptions" at bounding box center [35, 47] width 40 height 9
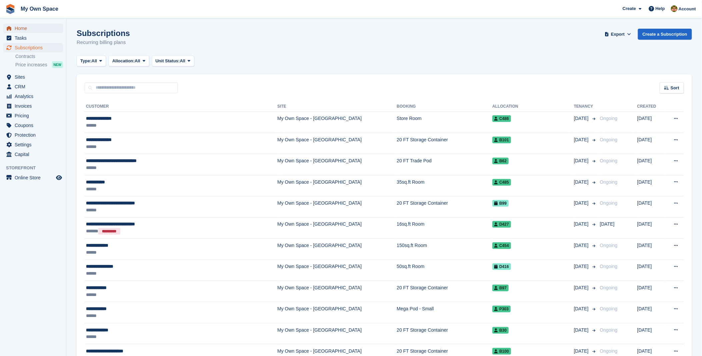
click at [31, 31] on span "Home" at bounding box center [35, 28] width 40 height 9
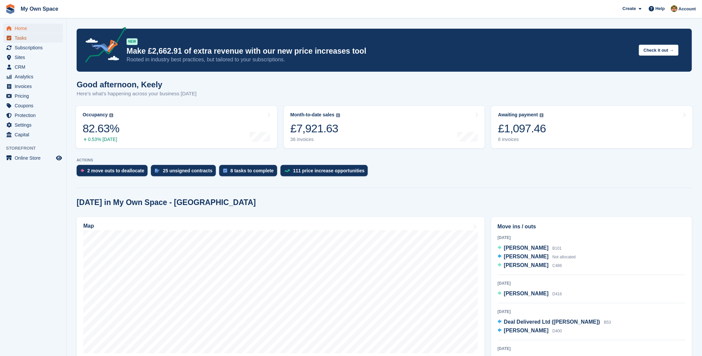
click at [25, 38] on span "Tasks" at bounding box center [35, 37] width 40 height 9
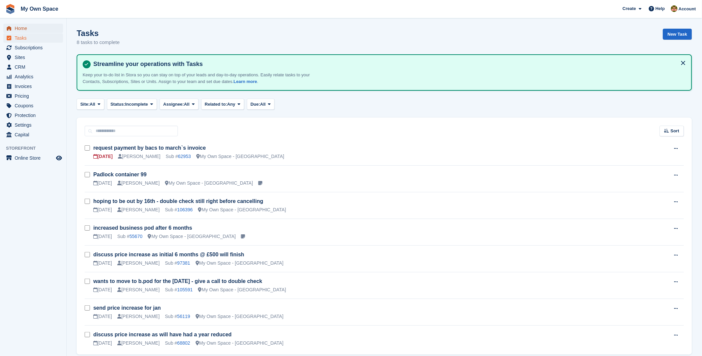
click at [24, 31] on span "Home" at bounding box center [35, 28] width 40 height 9
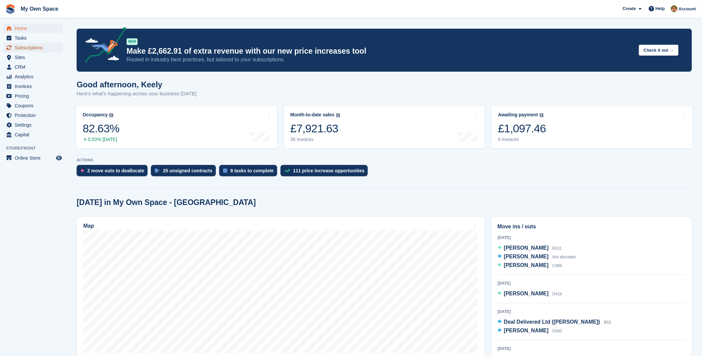
click at [41, 49] on span "Subscriptions" at bounding box center [35, 47] width 40 height 9
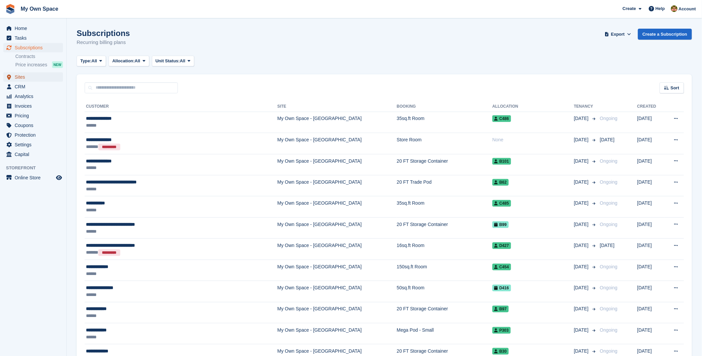
click at [24, 77] on span "Sites" at bounding box center [35, 76] width 40 height 9
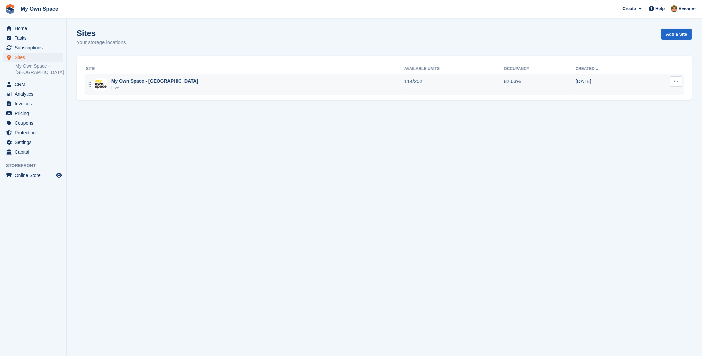
click at [144, 85] on div "Live" at bounding box center [154, 88] width 87 height 7
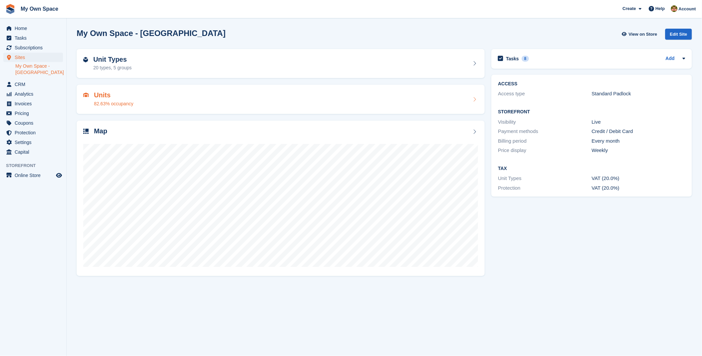
click at [163, 102] on div "Units 82.63% occupancy" at bounding box center [280, 99] width 395 height 16
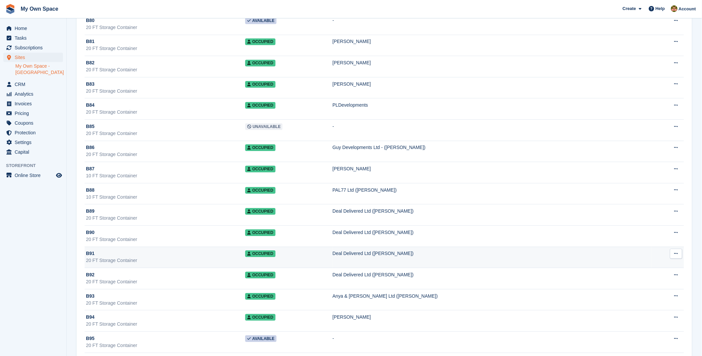
scroll to position [1629, 0]
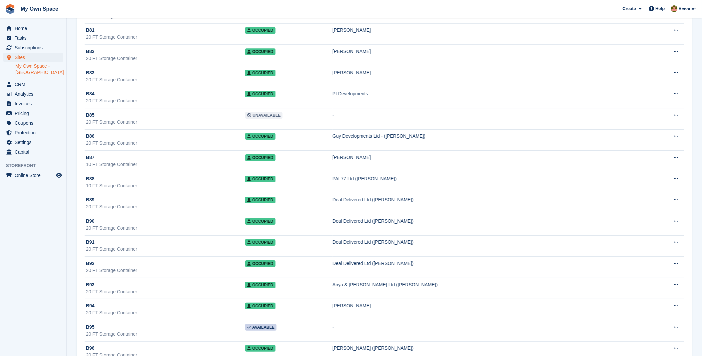
click at [22, 70] on link "My Own Space - [GEOGRAPHIC_DATA]" at bounding box center [39, 69] width 48 height 13
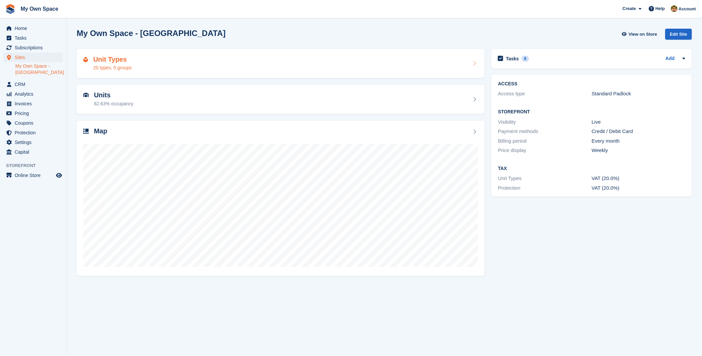
click at [184, 61] on div "Unit Types 20 types, 5 groups" at bounding box center [280, 64] width 395 height 16
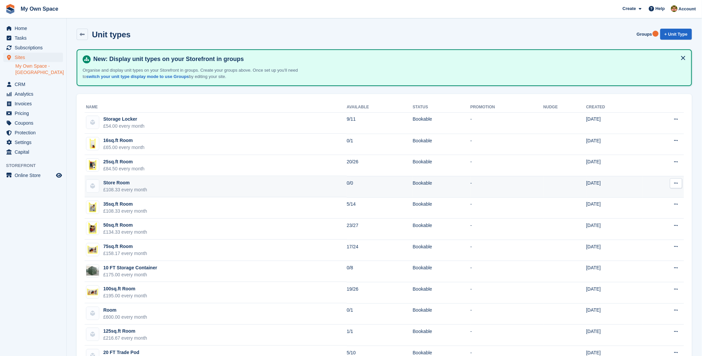
click at [678, 185] on button at bounding box center [676, 183] width 12 height 10
click at [661, 195] on p "Edit unit type" at bounding box center [651, 196] width 58 height 9
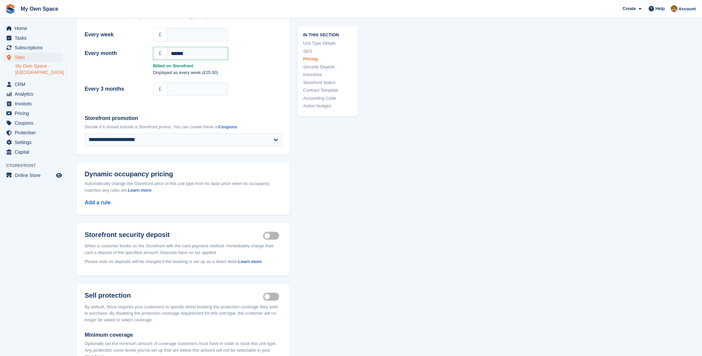
scroll to position [481, 0]
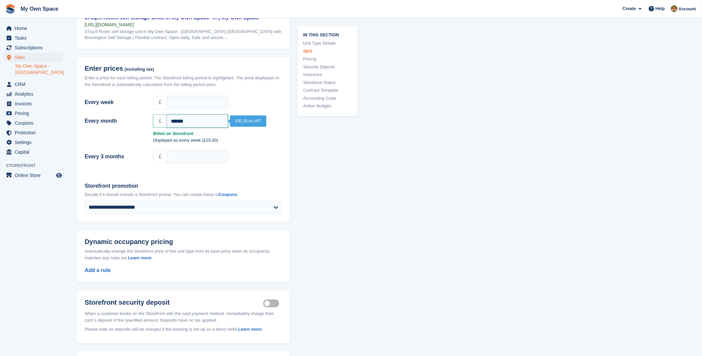
drag, startPoint x: 195, startPoint y: 128, endPoint x: 155, endPoint y: 132, distance: 40.2
click at [155, 128] on div "£ ******" at bounding box center [217, 120] width 129 height 13
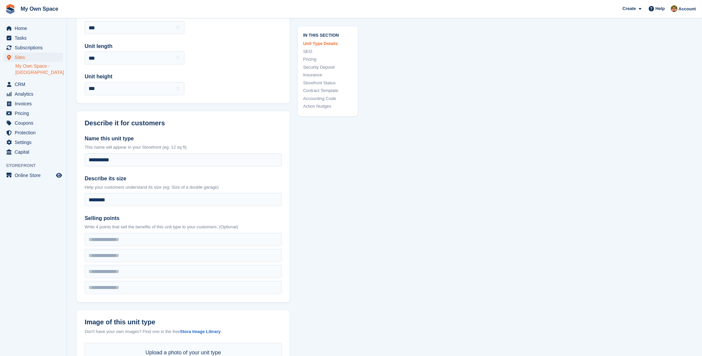
scroll to position [0, 0]
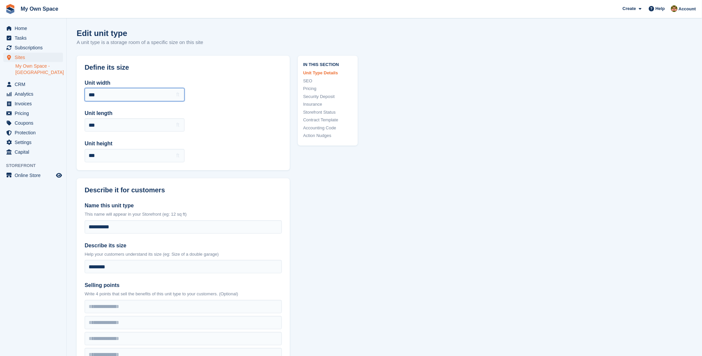
drag, startPoint x: 101, startPoint y: 95, endPoint x: 98, endPoint y: 105, distance: 10.4
click at [79, 98] on div "Unit width *** ft Unit length *** ft Unit height *** ft" at bounding box center [183, 120] width 213 height 99
drag, startPoint x: 113, startPoint y: 125, endPoint x: 68, endPoint y: 127, distance: 45.0
drag, startPoint x: 124, startPoint y: 155, endPoint x: 70, endPoint y: 160, distance: 53.9
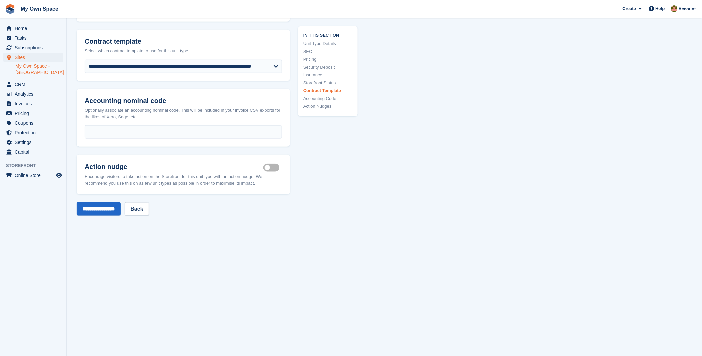
scroll to position [1074, 0]
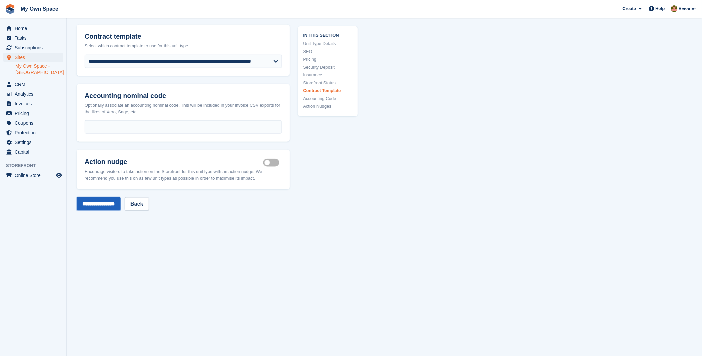
click at [108, 211] on input "**********" at bounding box center [99, 203] width 44 height 13
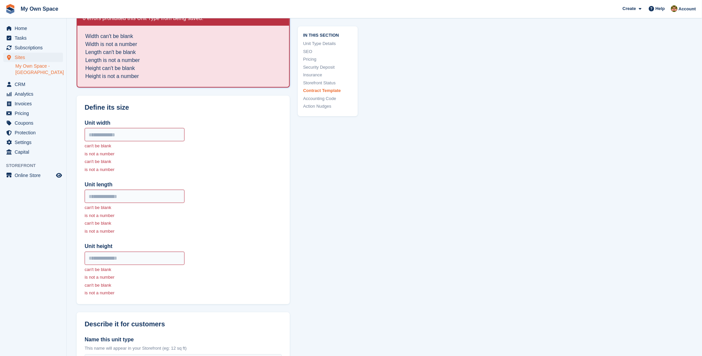
scroll to position [0, 0]
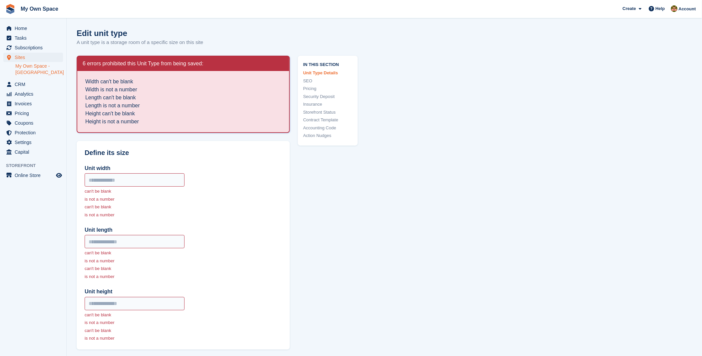
drag, startPoint x: 560, startPoint y: 127, endPoint x: 216, endPoint y: 152, distance: 345.2
click at [323, 73] on link "Unit Type Details" at bounding box center [327, 73] width 49 height 7
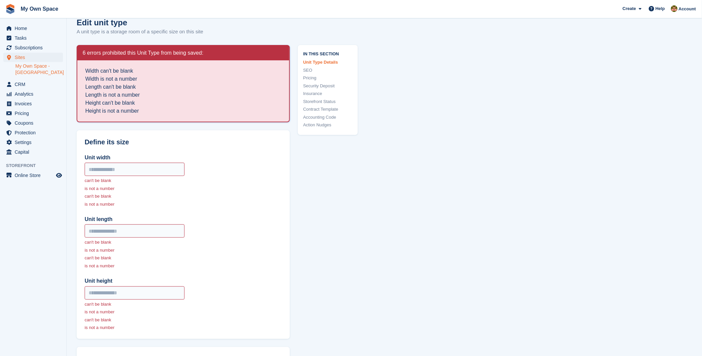
click at [10, 61] on span "menu" at bounding box center [9, 57] width 8 height 8
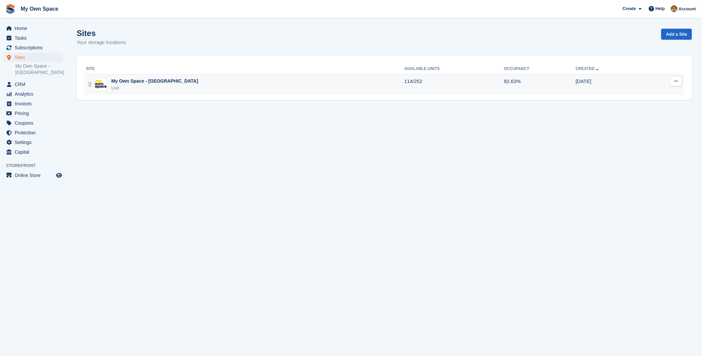
click at [149, 82] on div "My Own Space - [GEOGRAPHIC_DATA]" at bounding box center [154, 81] width 87 height 7
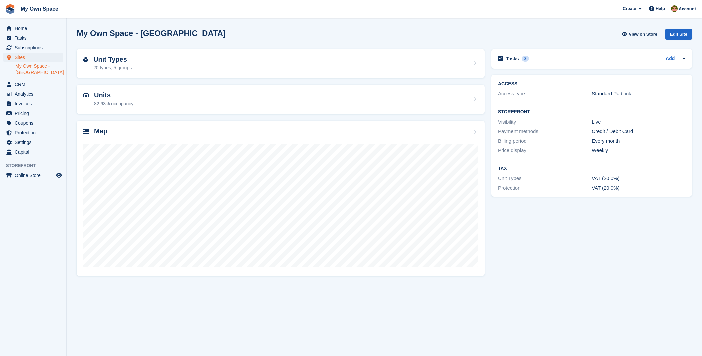
click at [159, 67] on div "Unit Types 20 types, 5 groups" at bounding box center [280, 64] width 395 height 16
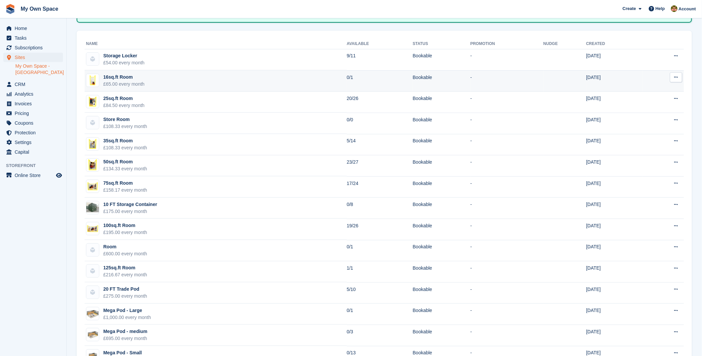
scroll to position [74, 0]
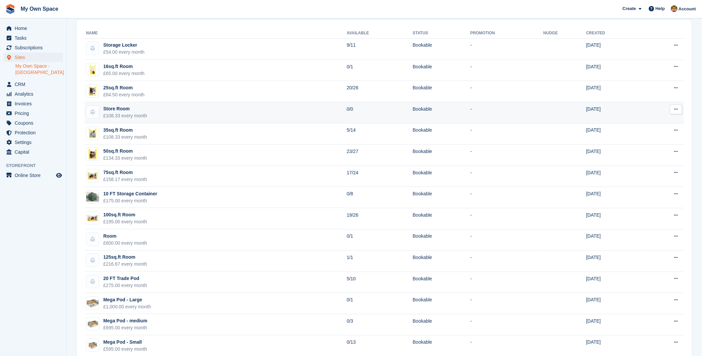
click at [160, 110] on td "Store Room £108.33 every month" at bounding box center [216, 112] width 262 height 21
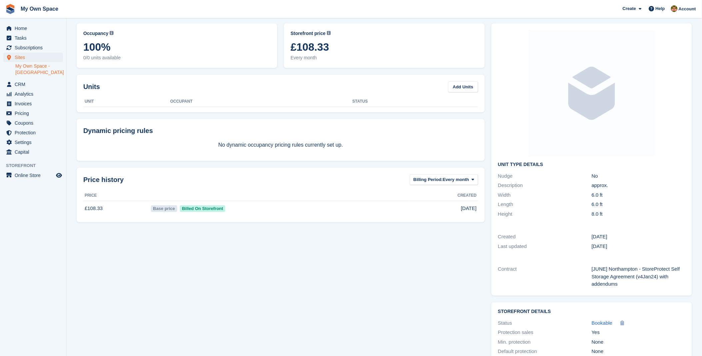
scroll to position [60, 0]
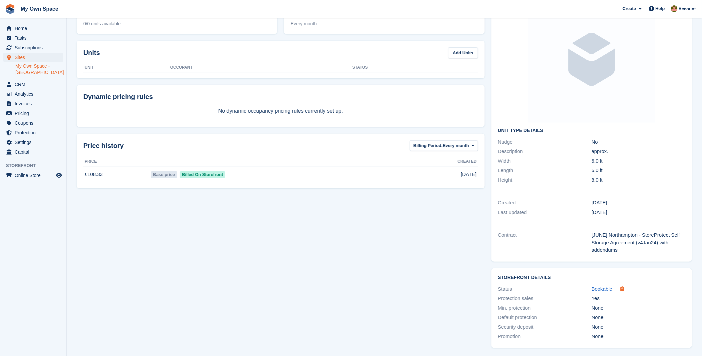
click at [622, 291] on icon at bounding box center [623, 288] width 4 height 5
click at [541, 219] on div "Created 05 Sep 2024 Last updated 27 Jun 2025" at bounding box center [592, 207] width 201 height 32
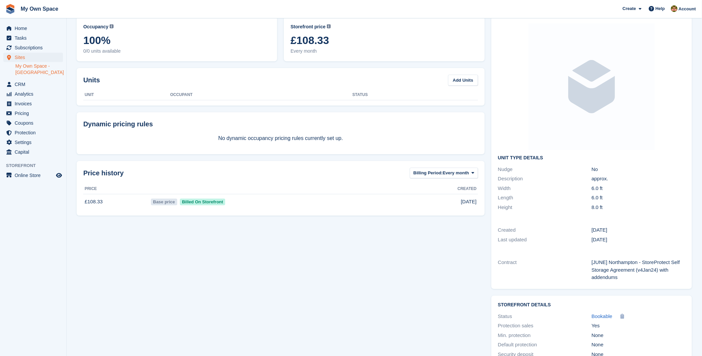
scroll to position [0, 0]
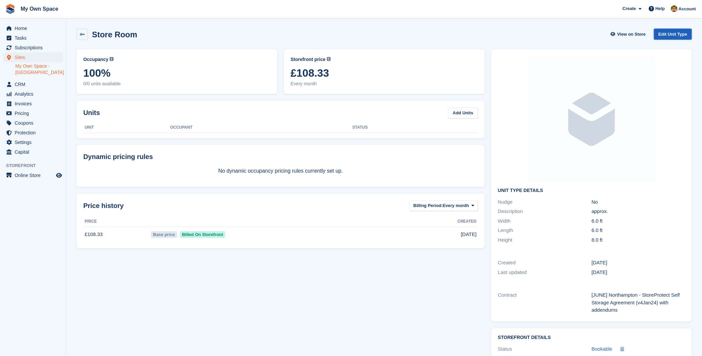
click at [668, 31] on link "Edit Unit Type" at bounding box center [673, 34] width 38 height 11
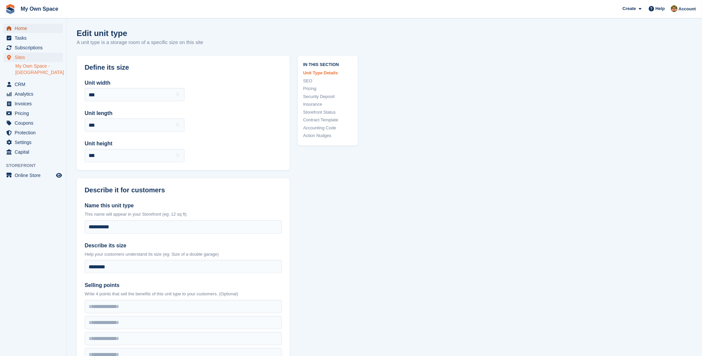
click at [30, 30] on span "Home" at bounding box center [35, 28] width 40 height 9
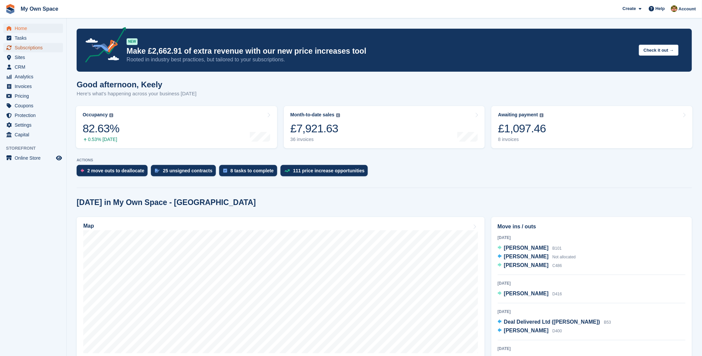
click at [33, 44] on span "Subscriptions" at bounding box center [35, 47] width 40 height 9
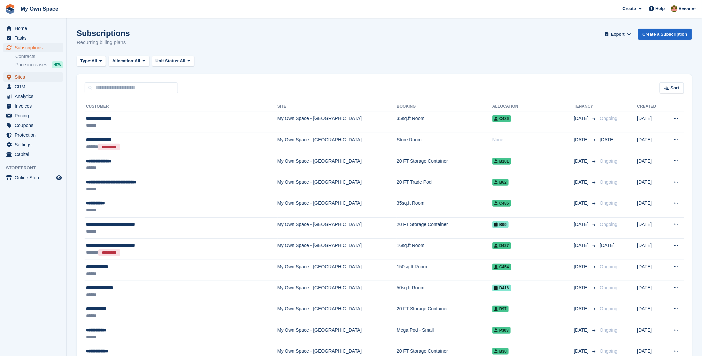
click at [17, 81] on span "Sites" at bounding box center [35, 76] width 40 height 9
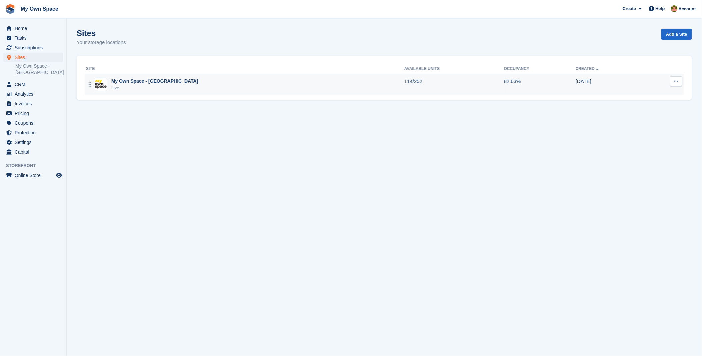
click at [167, 79] on div "My Own Space - [GEOGRAPHIC_DATA]" at bounding box center [154, 81] width 87 height 7
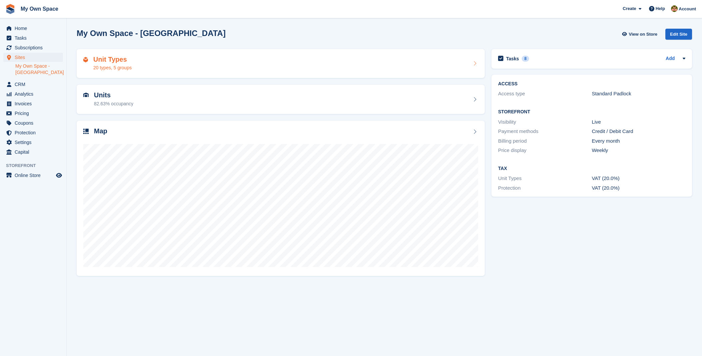
click at [128, 69] on div "20 types, 5 groups" at bounding box center [112, 67] width 38 height 7
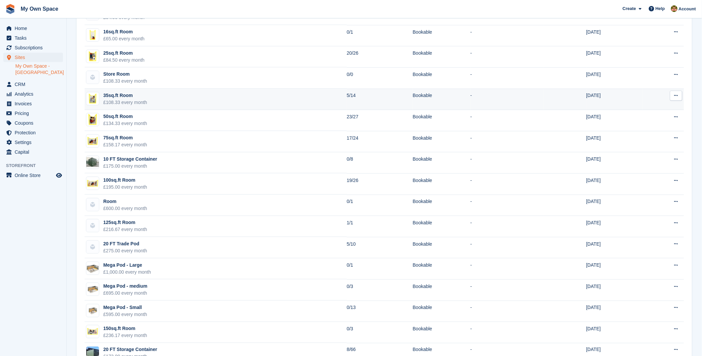
scroll to position [37, 0]
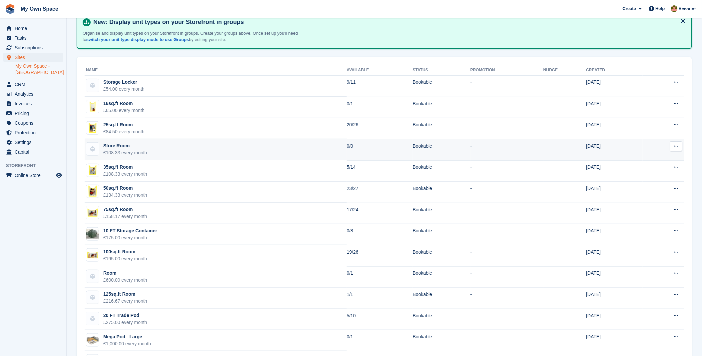
click at [678, 143] on button at bounding box center [676, 146] width 12 height 10
click at [645, 159] on p "Edit unit type" at bounding box center [651, 159] width 58 height 9
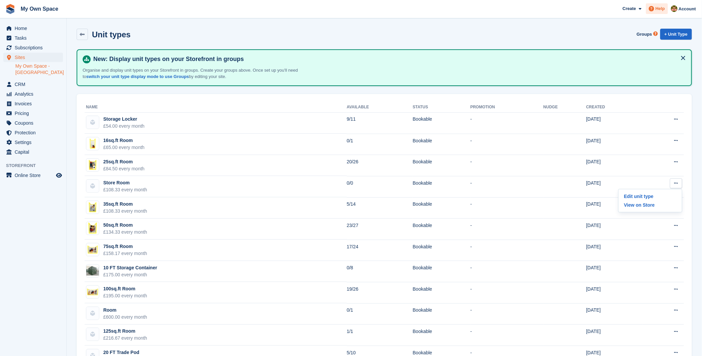
click at [655, 9] on icon at bounding box center [651, 8] width 5 height 5
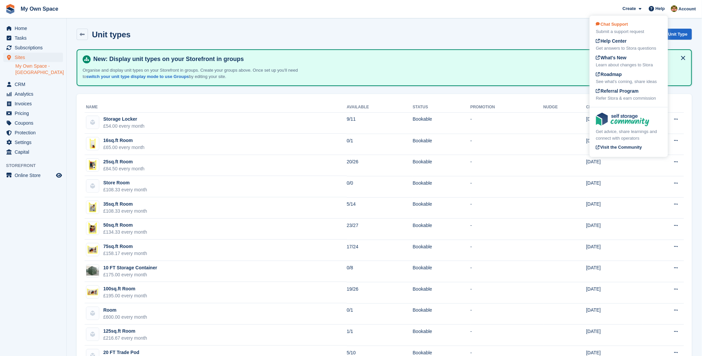
click at [625, 25] on span "Chat Support" at bounding box center [612, 24] width 32 height 5
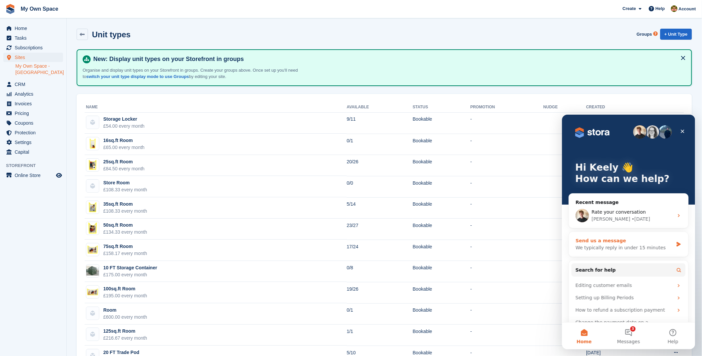
click at [618, 248] on div "We typically reply in under 15 minutes" at bounding box center [625, 247] width 98 height 7
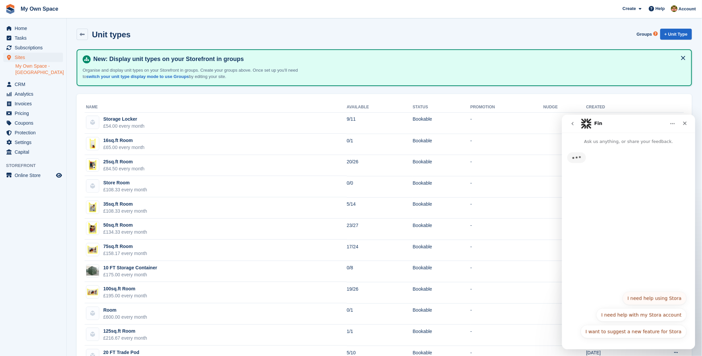
click at [662, 293] on button "I need help using Stora" at bounding box center [655, 297] width 64 height 13
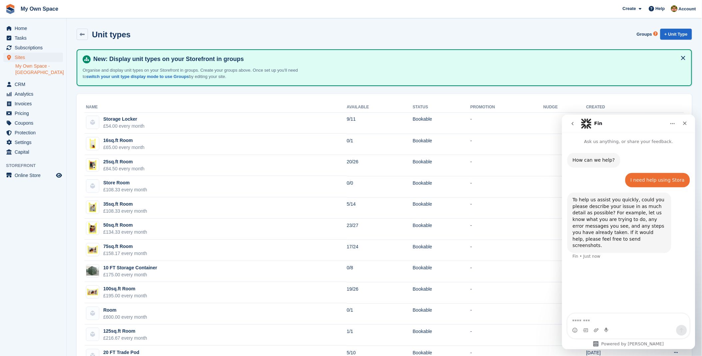
click at [599, 318] on textarea "Message…" at bounding box center [629, 318] width 122 height 11
click at [609, 312] on textarea "**********" at bounding box center [629, 306] width 122 height 38
click at [618, 307] on textarea "**********" at bounding box center [629, 306] width 122 height 38
drag, startPoint x: 610, startPoint y: 318, endPoint x: 588, endPoint y: 317, distance: 22.0
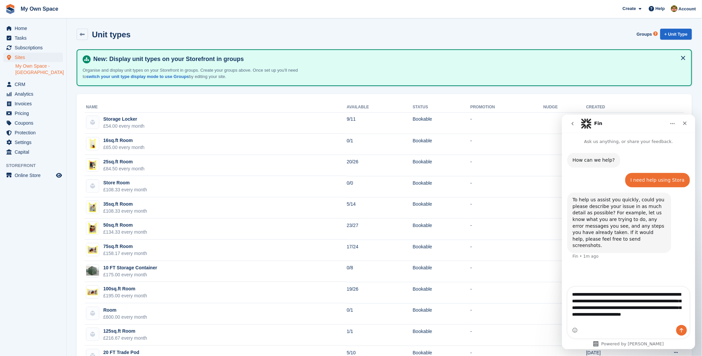
click at [588, 317] on textarea "**********" at bounding box center [629, 306] width 122 height 38
click at [608, 314] on textarea "**********" at bounding box center [629, 306] width 122 height 38
click at [600, 321] on textarea "**********" at bounding box center [629, 306] width 122 height 38
type textarea "**********"
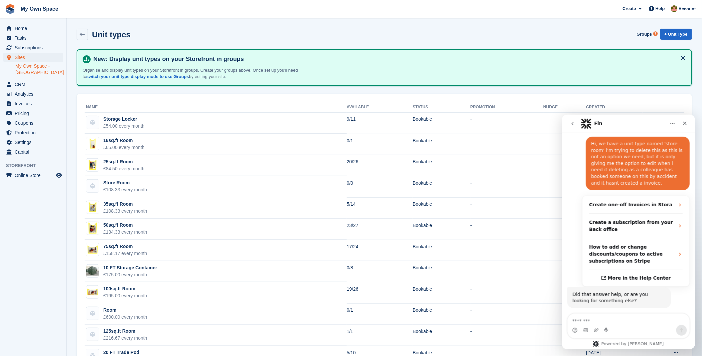
scroll to position [134, 0]
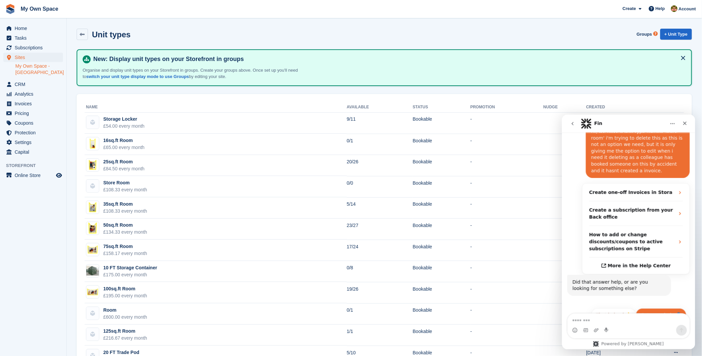
click at [657, 308] on button "Get more help 👤" at bounding box center [661, 314] width 51 height 13
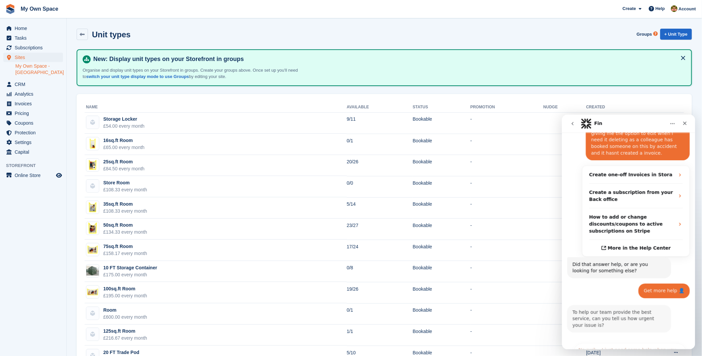
scroll to position [196, 0]
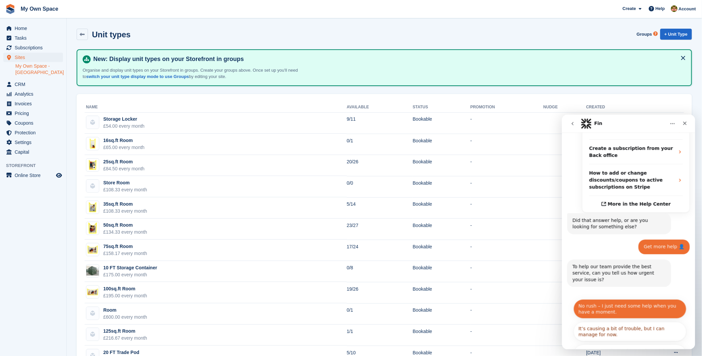
click at [622, 299] on button "No rush – I just need some help when you have a moment." at bounding box center [630, 308] width 113 height 19
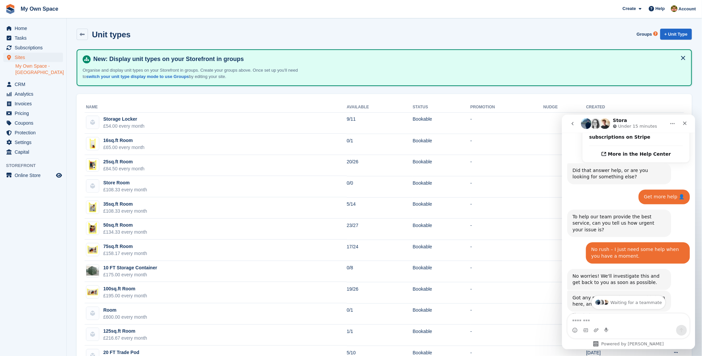
scroll to position [256, 0]
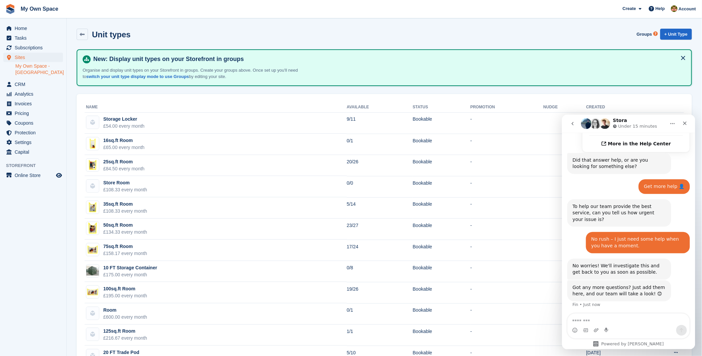
click at [587, 124] on img "Intercom messenger" at bounding box center [586, 123] width 11 height 11
click at [620, 119] on h1 "Stora" at bounding box center [620, 120] width 14 height 5
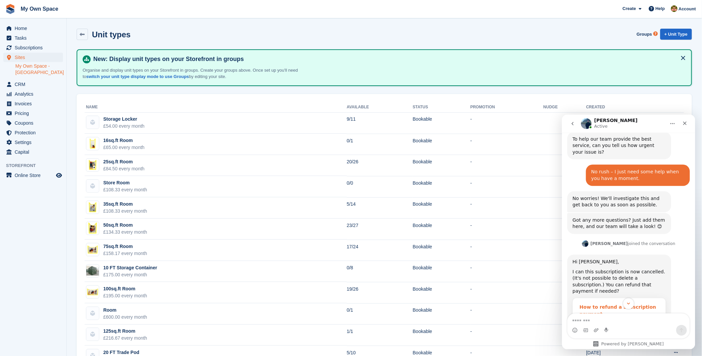
scroll to position [360, 0]
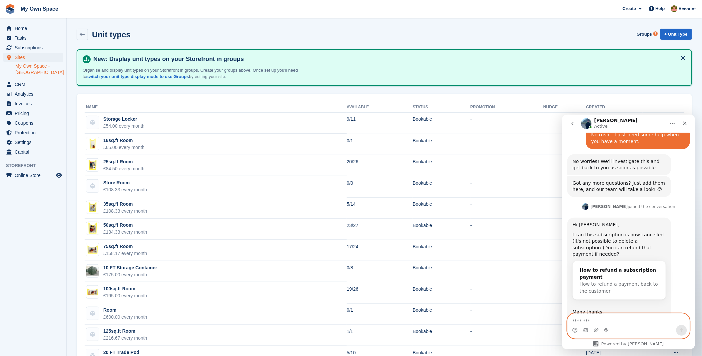
click at [596, 324] on textarea "Message…" at bounding box center [629, 318] width 122 height 11
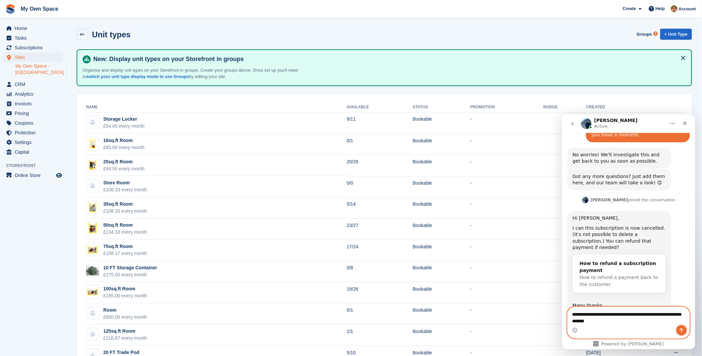
type textarea "**********"
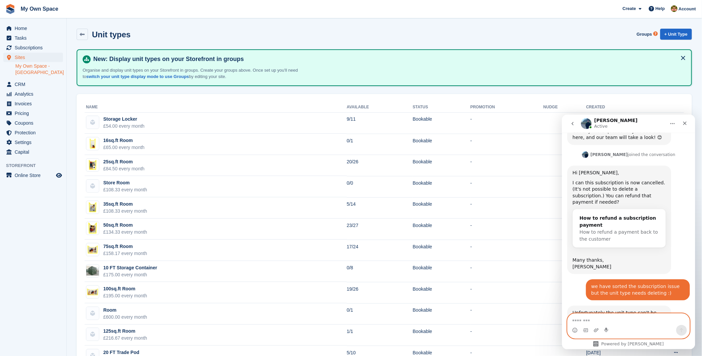
scroll to position [432, 0]
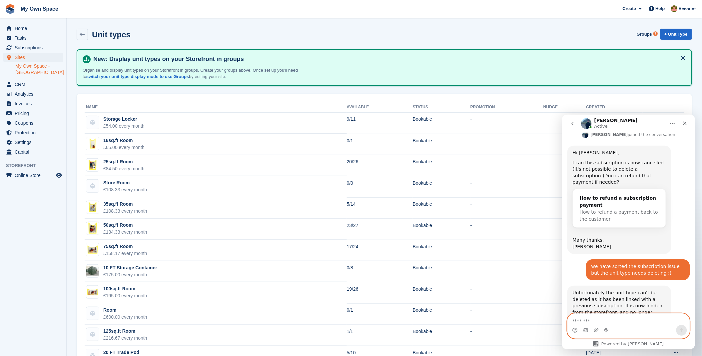
click at [620, 321] on textarea "Message…" at bounding box center [629, 318] width 122 height 11
type textarea "*"
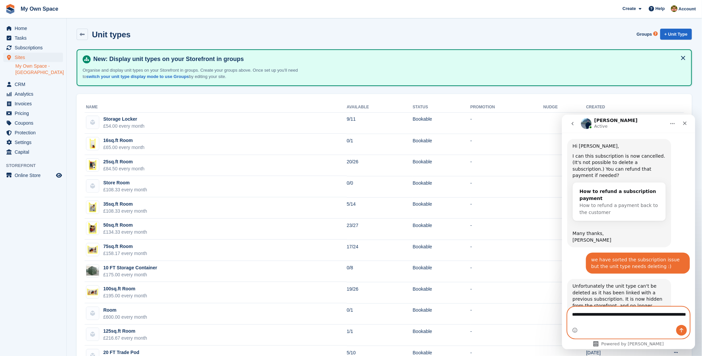
type textarea "**********"
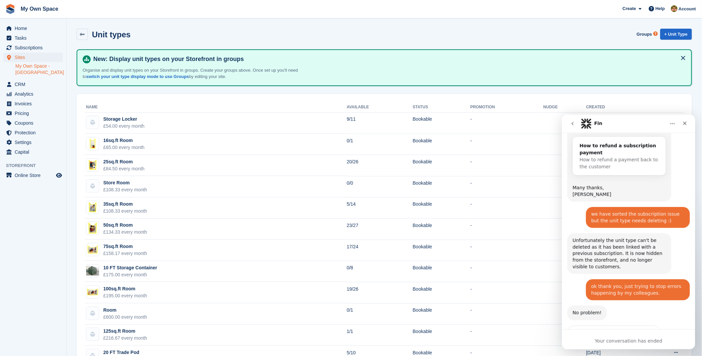
scroll to position [508, 0]
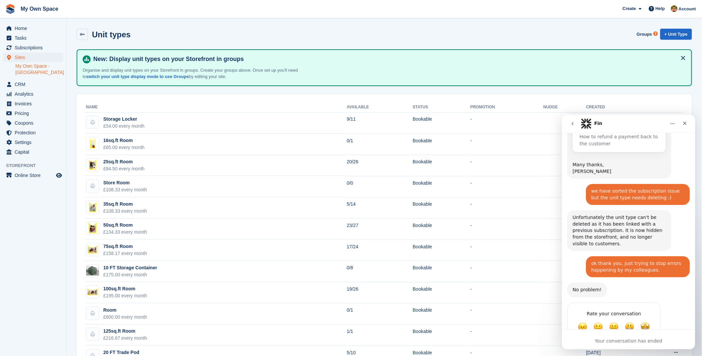
click at [368, 40] on div "Unit types Groups + Unit Type" at bounding box center [384, 35] width 622 height 21
click at [25, 32] on span "Home" at bounding box center [35, 28] width 40 height 9
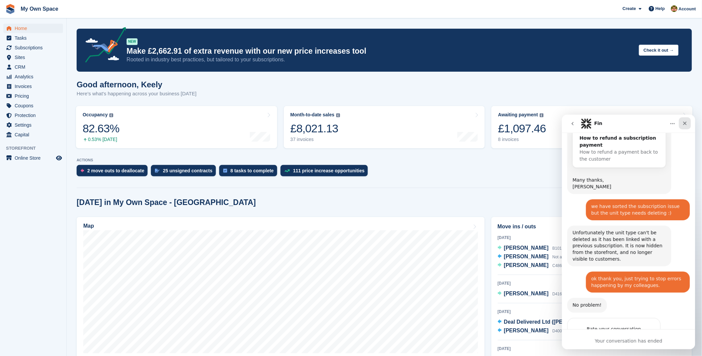
scroll to position [508, 0]
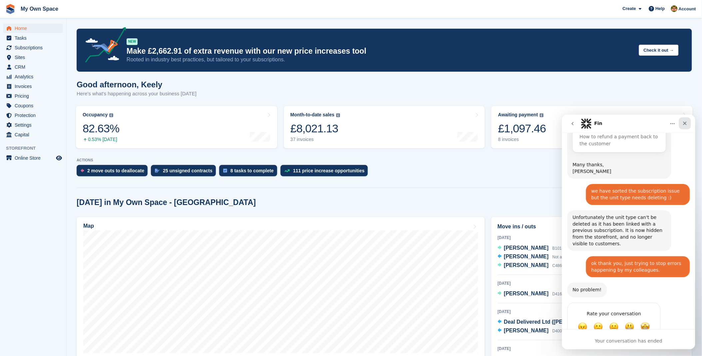
click at [683, 123] on icon "Close" at bounding box center [684, 122] width 5 height 5
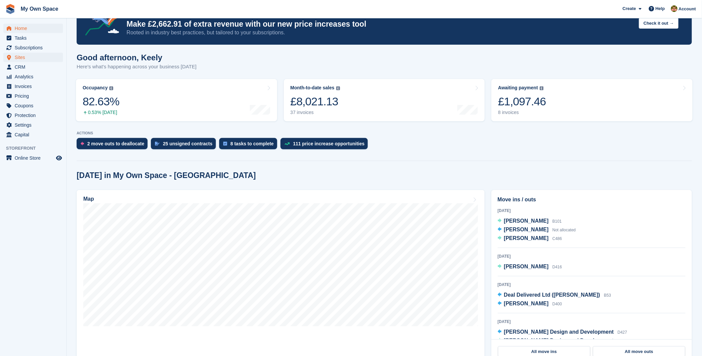
scroll to position [0, 0]
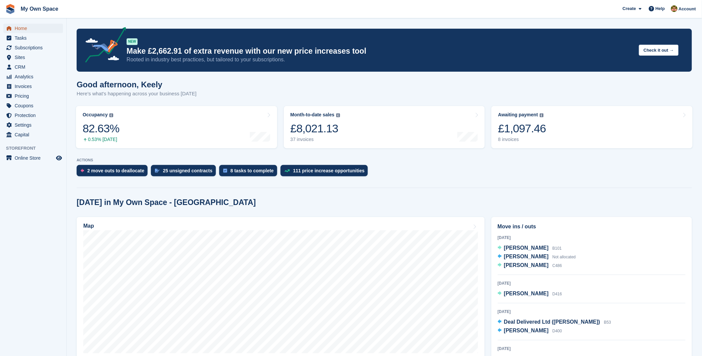
click at [25, 28] on span "Home" at bounding box center [35, 28] width 40 height 9
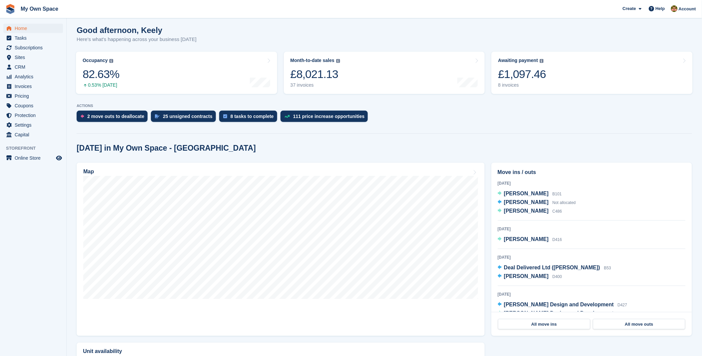
scroll to position [111, 0]
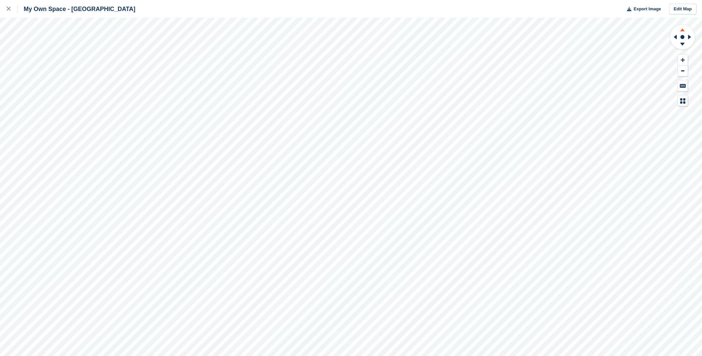
click at [687, 30] on icon at bounding box center [682, 29] width 17 height 8
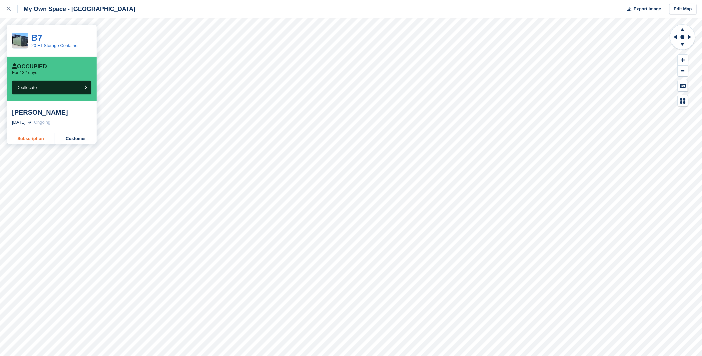
click at [30, 139] on link "Subscription" at bounding box center [31, 138] width 48 height 11
click at [8, 10] on icon at bounding box center [9, 9] width 4 height 4
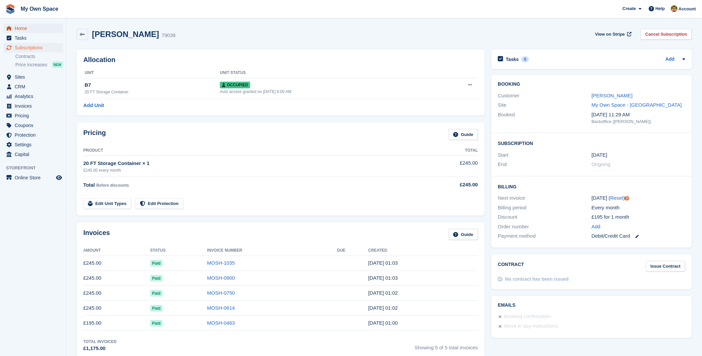
click at [18, 30] on span "Home" at bounding box center [35, 28] width 40 height 9
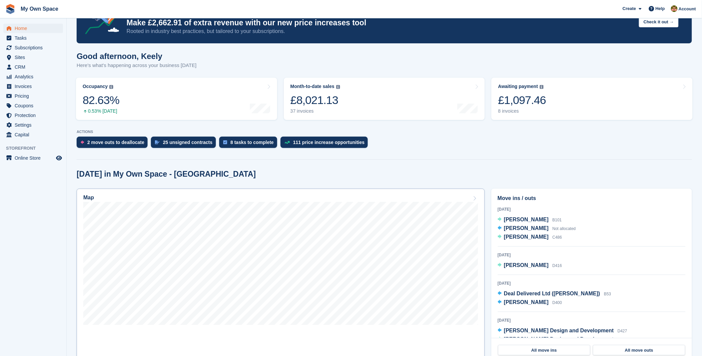
scroll to position [111, 0]
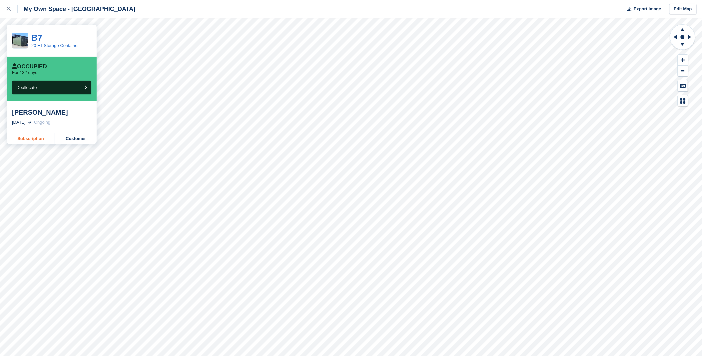
click at [33, 135] on link "Subscription" at bounding box center [31, 138] width 48 height 11
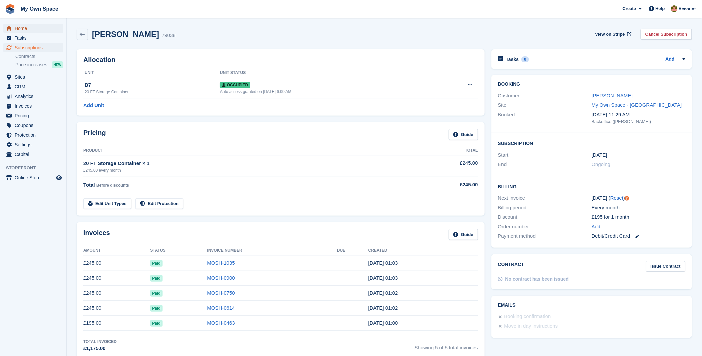
click at [35, 26] on span "Home" at bounding box center [35, 28] width 40 height 9
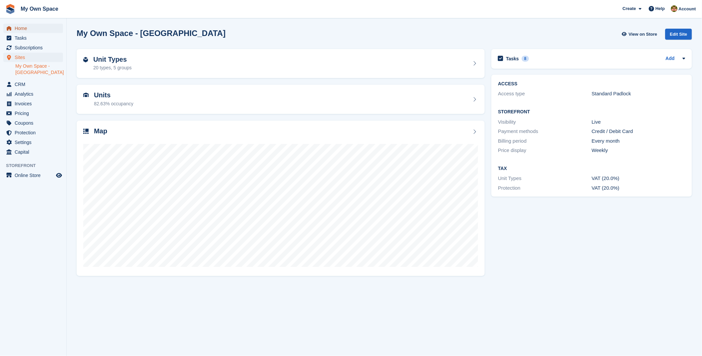
click at [25, 31] on span "Home" at bounding box center [35, 28] width 40 height 9
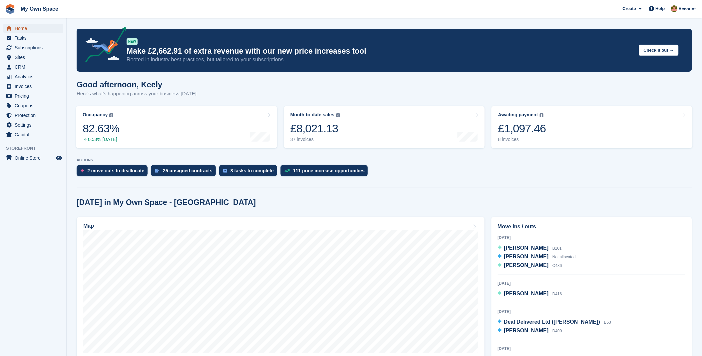
click at [24, 27] on span "Home" at bounding box center [35, 28] width 40 height 9
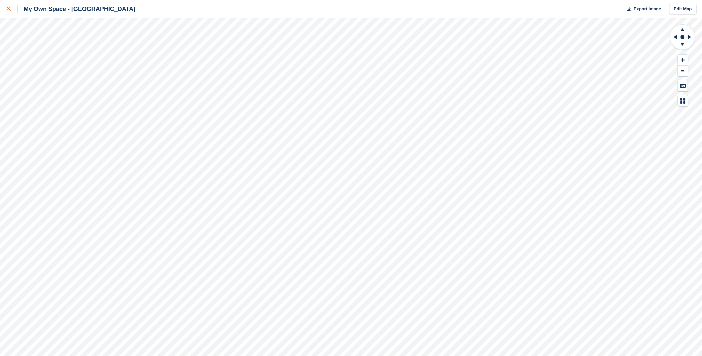
click at [7, 9] on icon at bounding box center [9, 9] width 4 height 4
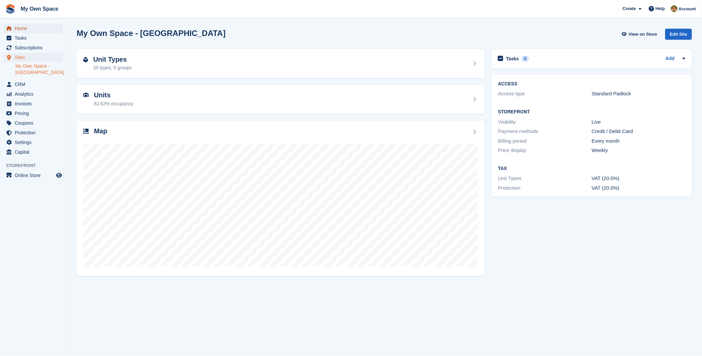
click at [20, 31] on span "Home" at bounding box center [35, 28] width 40 height 9
